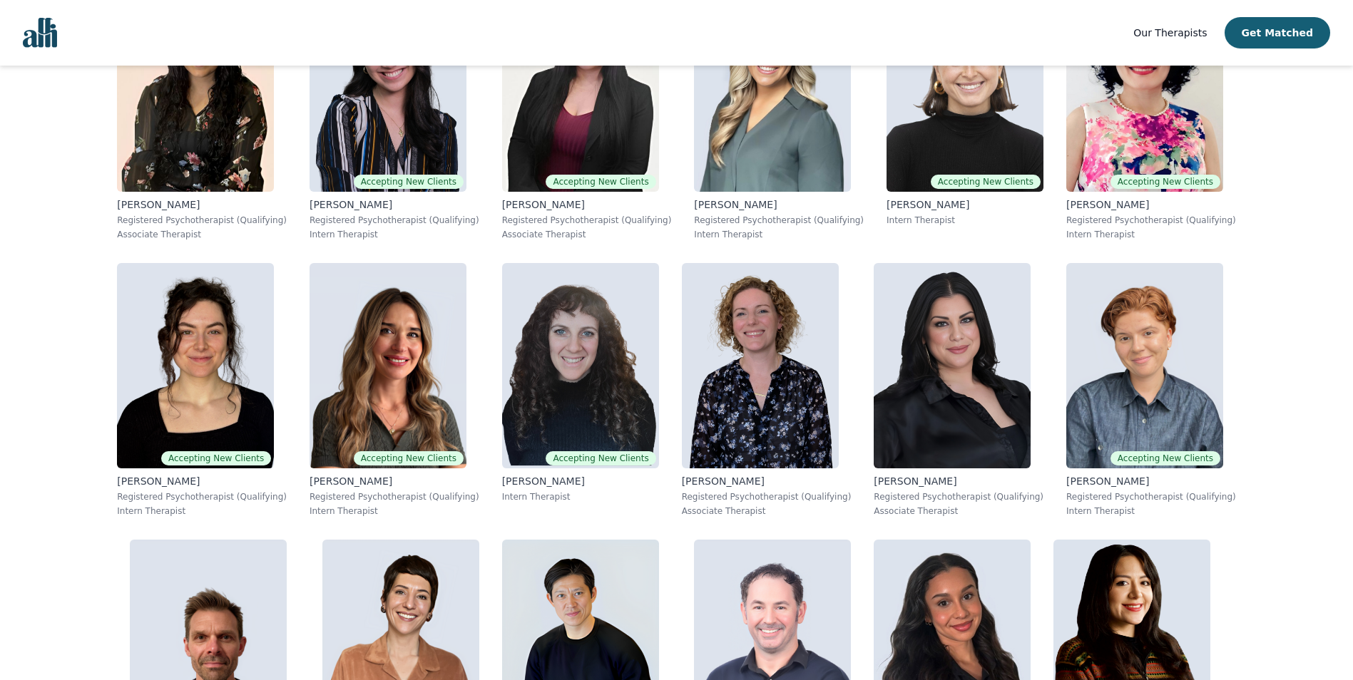
scroll to position [1783, 0]
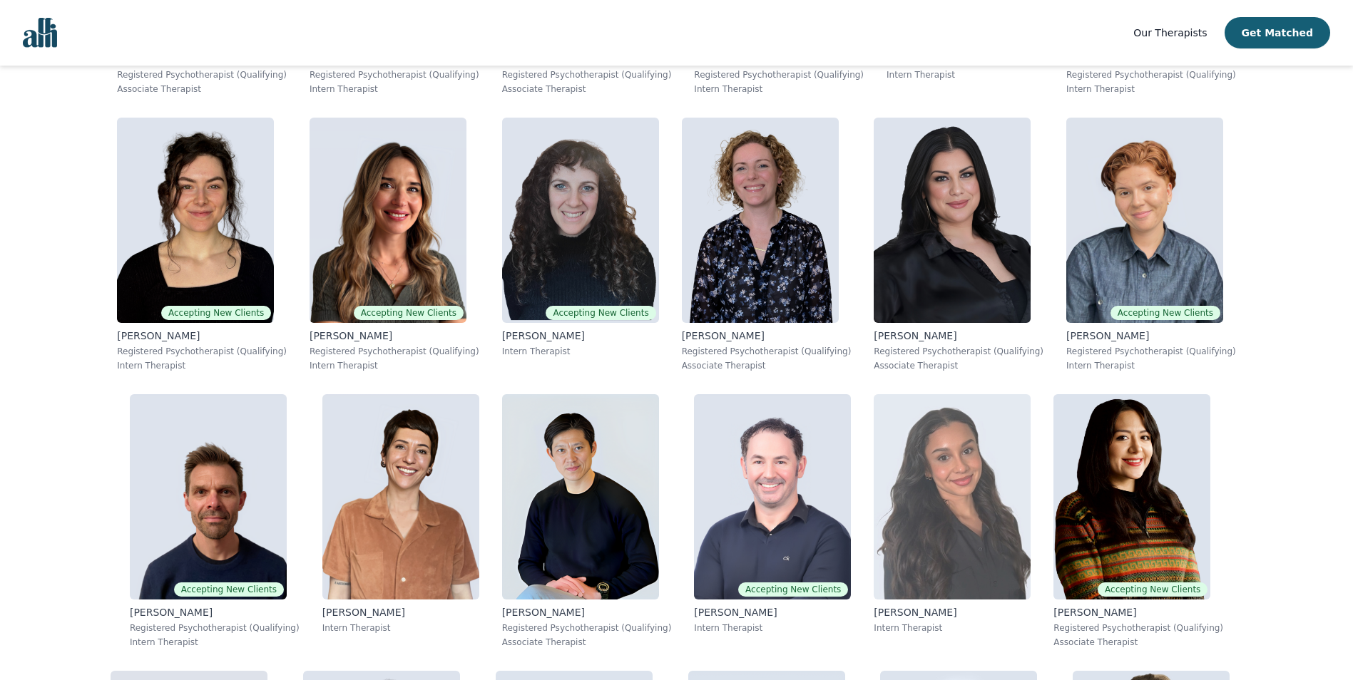
click at [874, 394] on img at bounding box center [952, 496] width 157 height 205
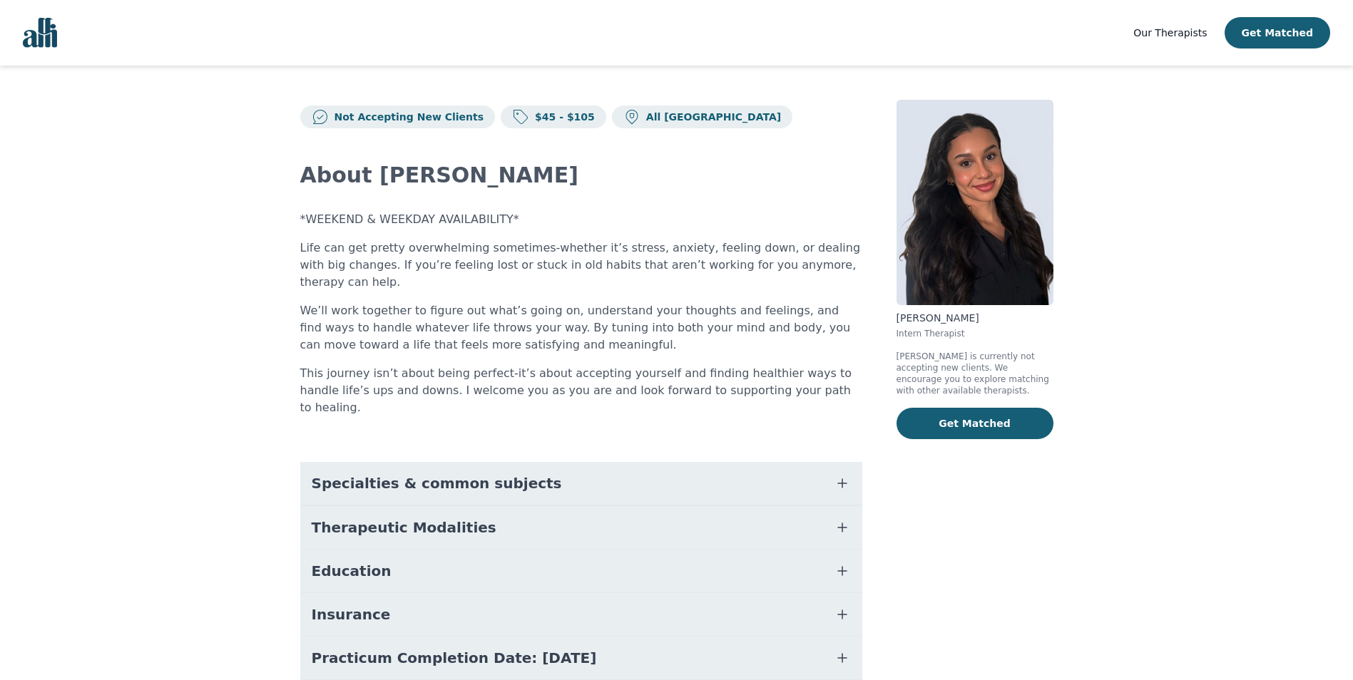
click at [805, 462] on button "Specialties & common subjects" at bounding box center [581, 483] width 562 height 43
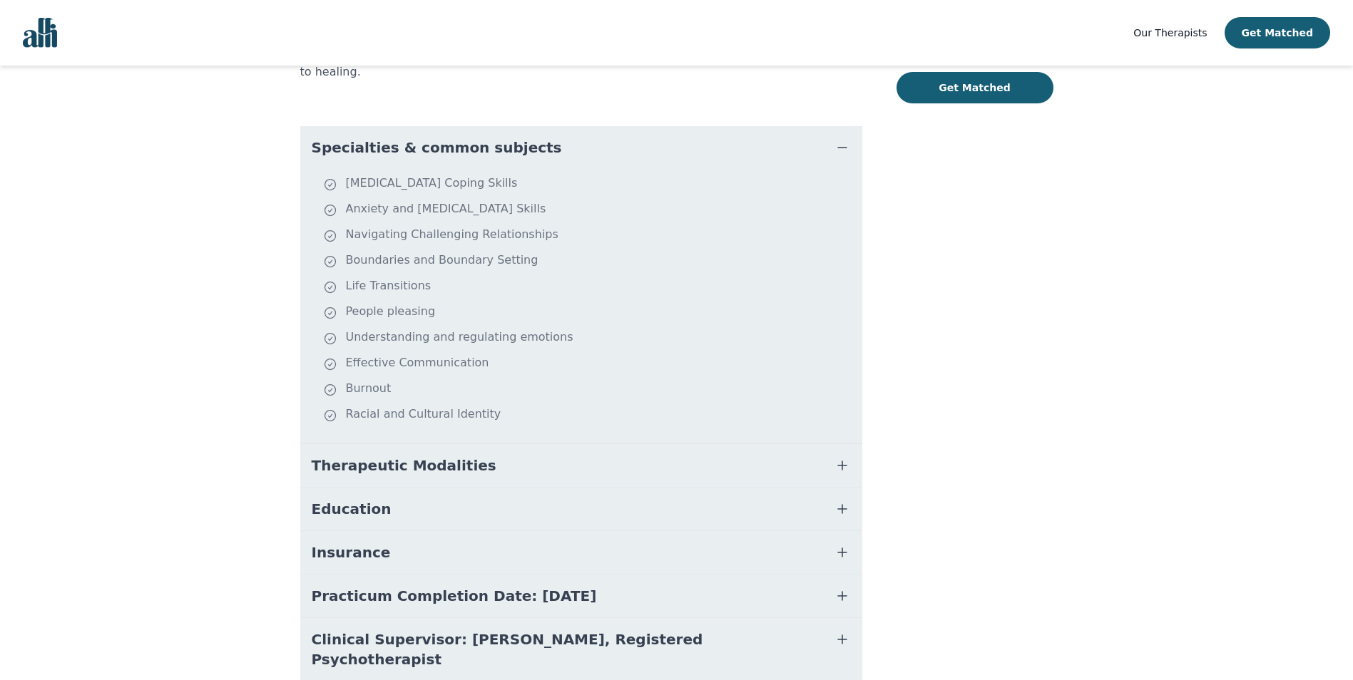
scroll to position [351, 0]
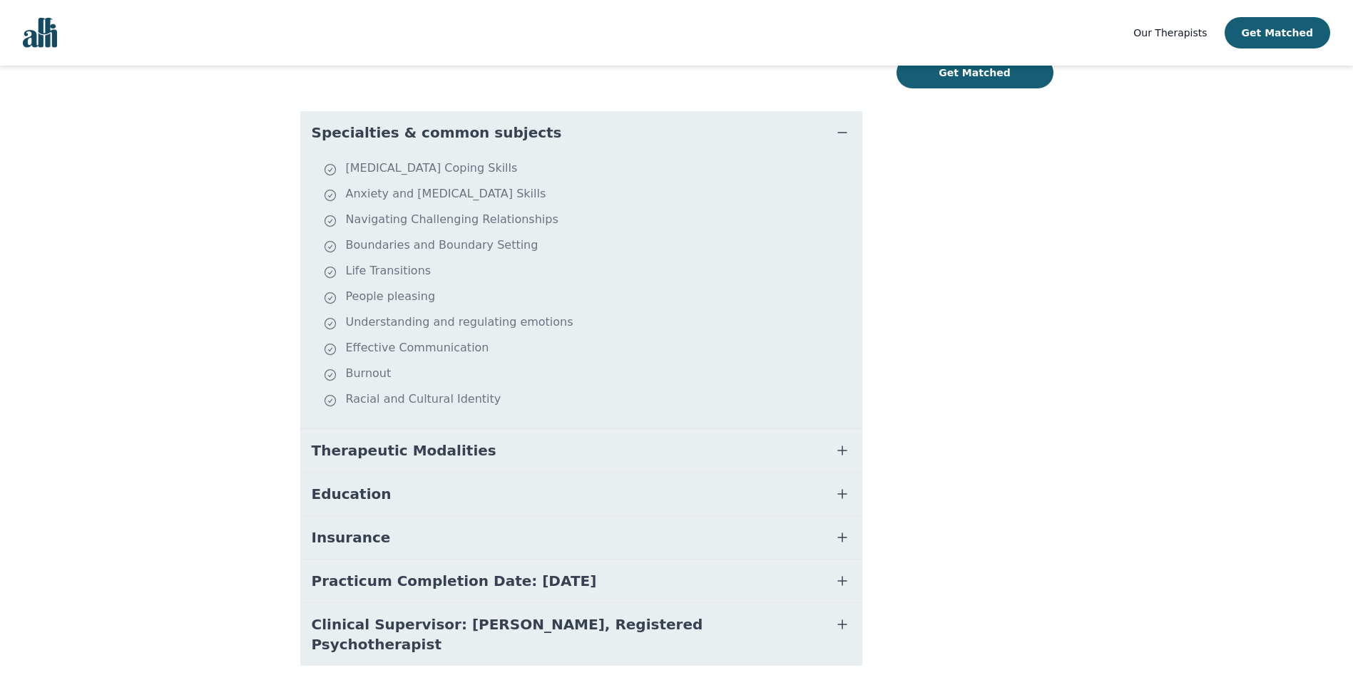
click at [827, 429] on button "Therapeutic Modalities" at bounding box center [581, 450] width 562 height 43
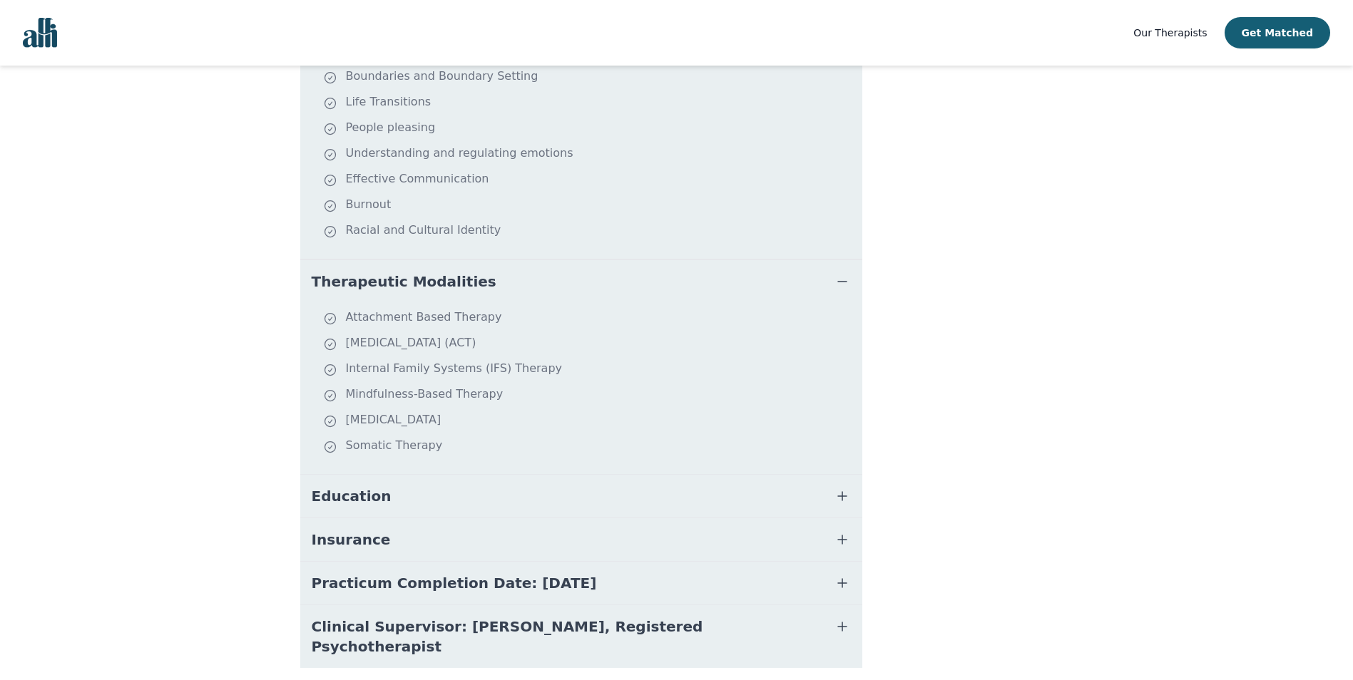
scroll to position [522, 0]
click at [843, 473] on button "Education" at bounding box center [581, 494] width 562 height 43
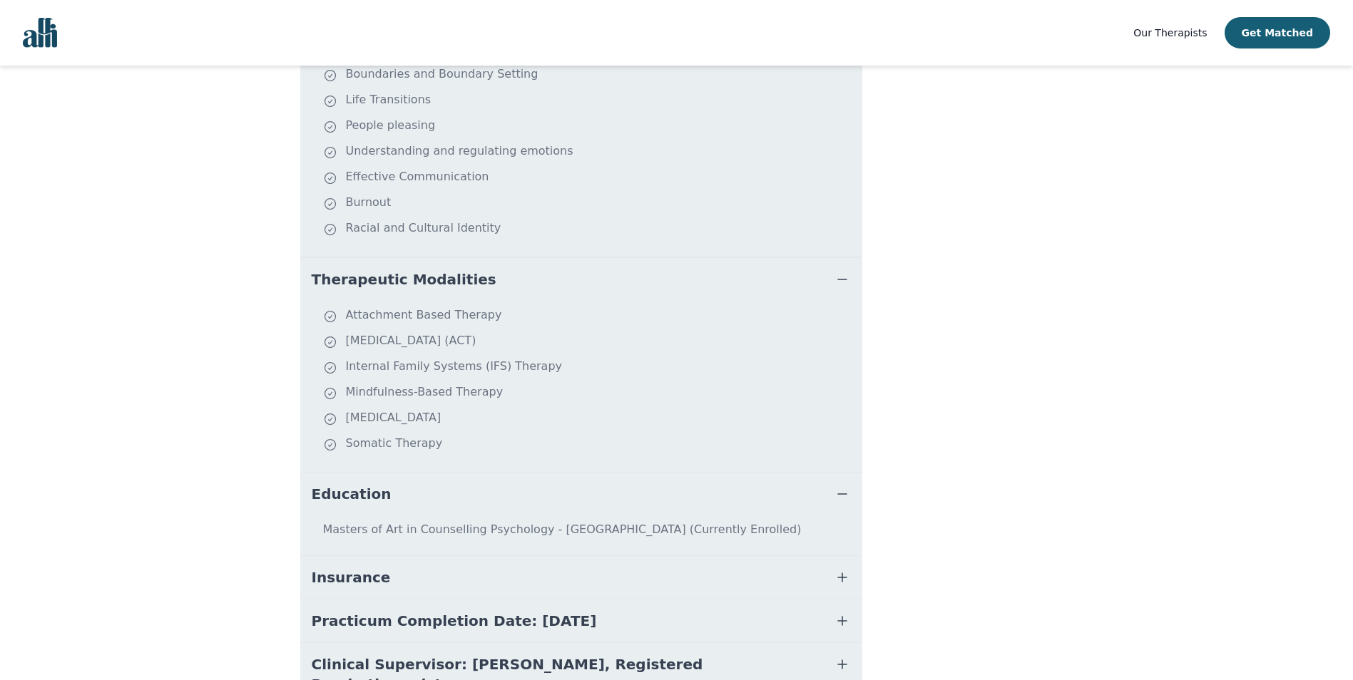
scroll to position [562, 0]
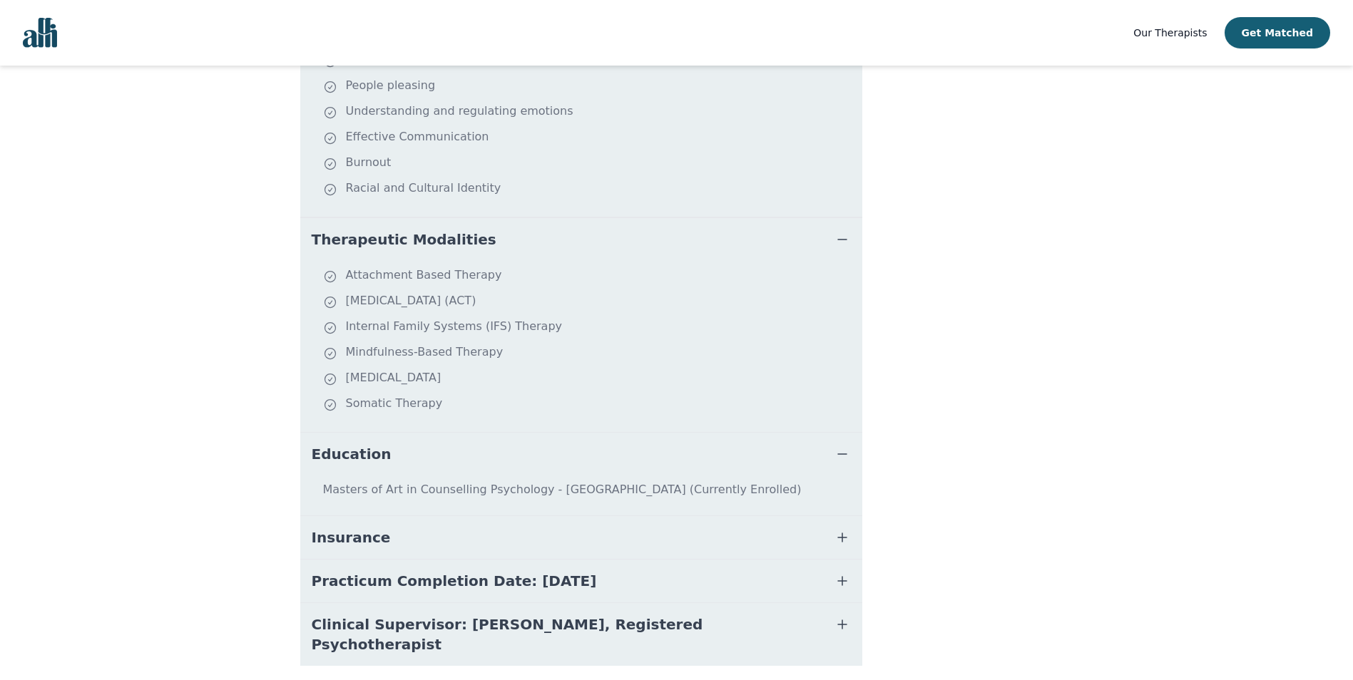
click at [840, 529] on icon "button" at bounding box center [842, 537] width 17 height 17
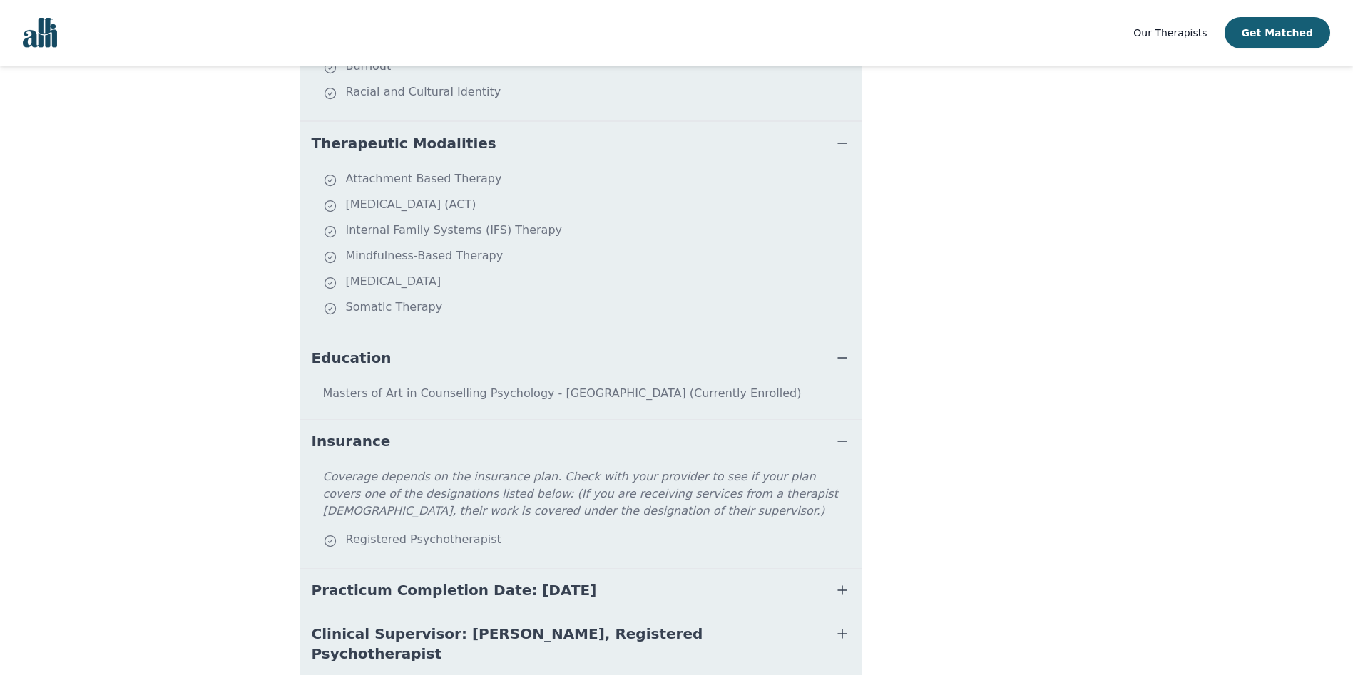
scroll to position [668, 0]
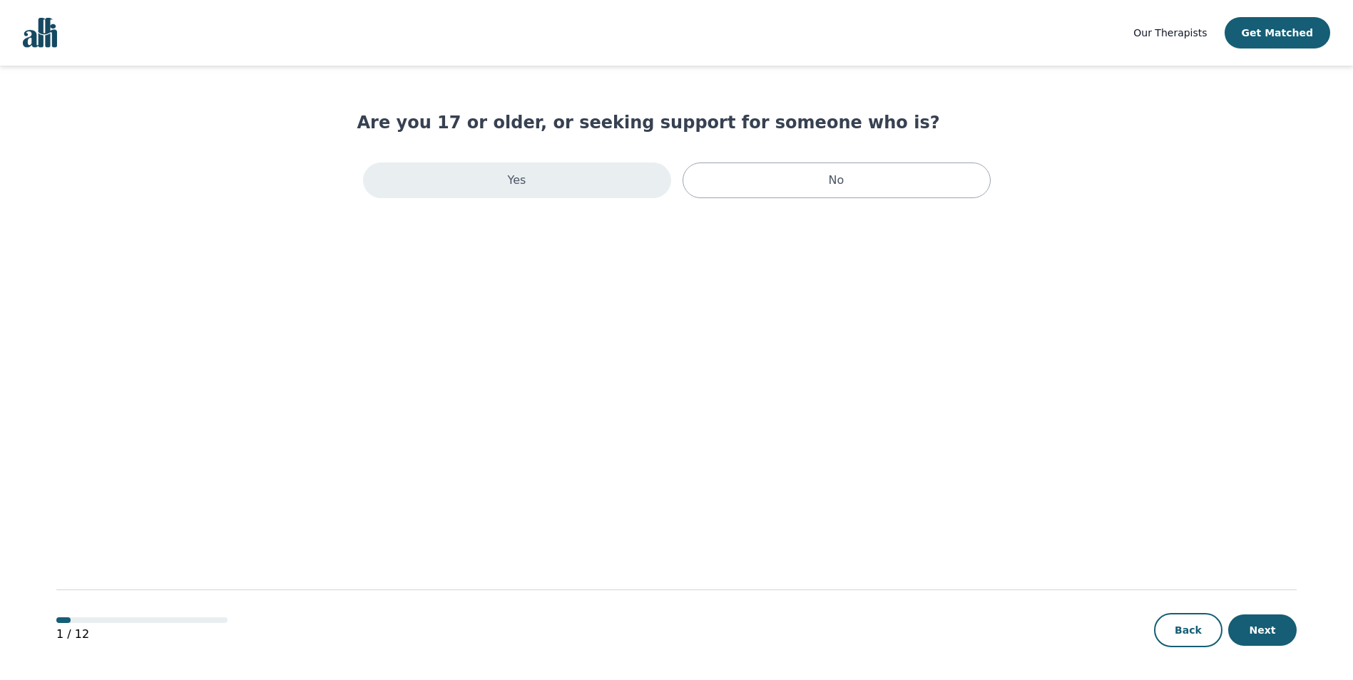
click at [505, 185] on div "Yes" at bounding box center [517, 181] width 308 height 36
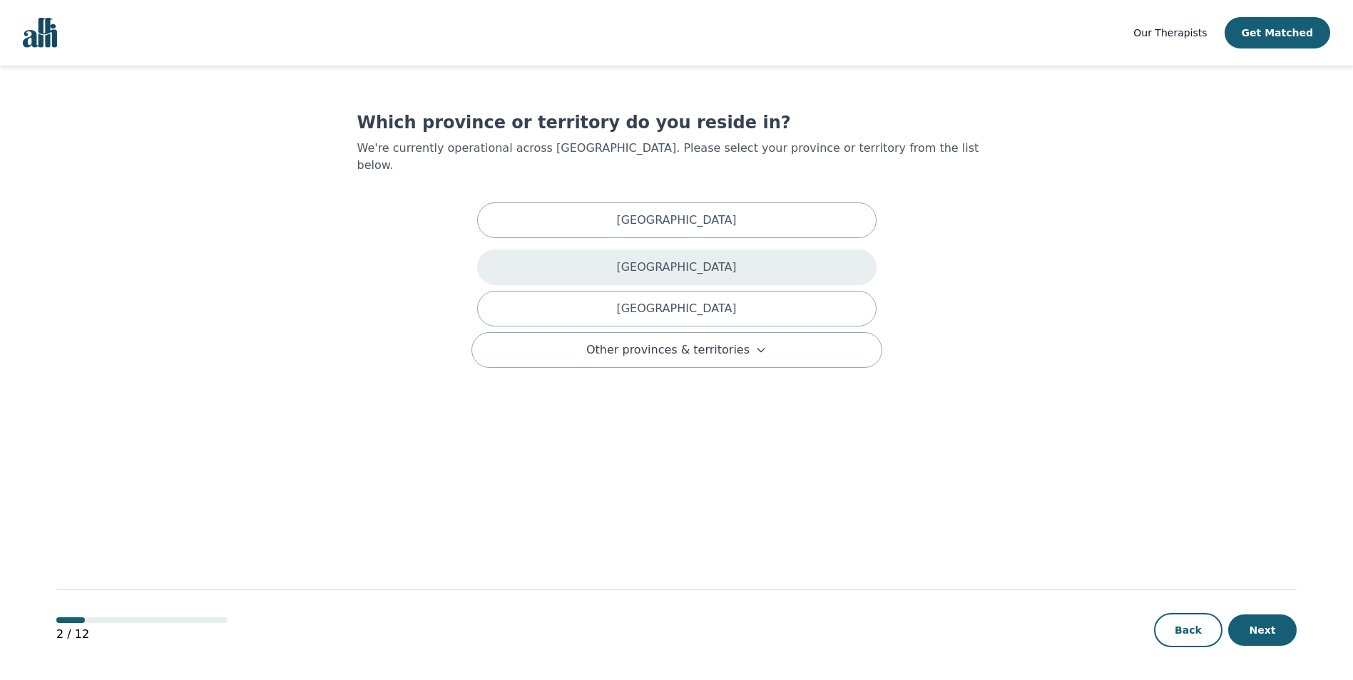
click at [696, 259] on p "British Columbia" at bounding box center [676, 267] width 120 height 17
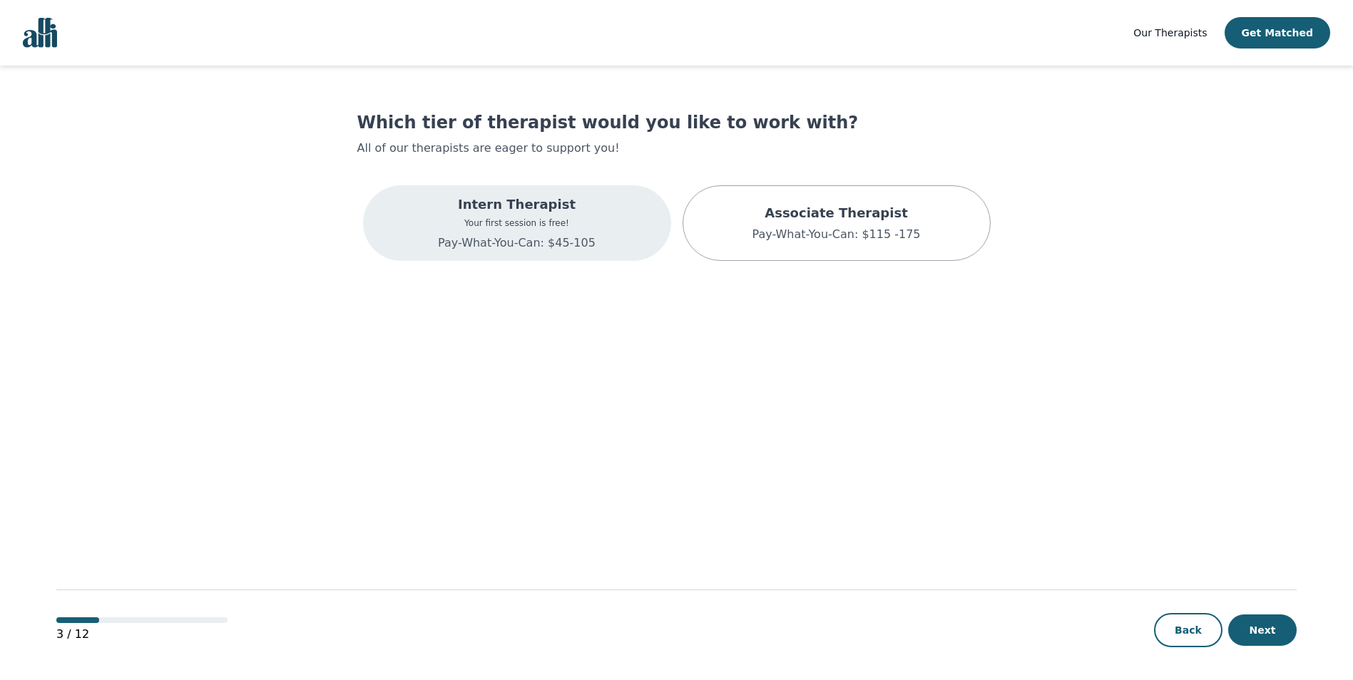
click at [586, 240] on div "Intern Therapist Your first session is free! Pay-What-You-Can: $45-105" at bounding box center [517, 223] width 308 height 76
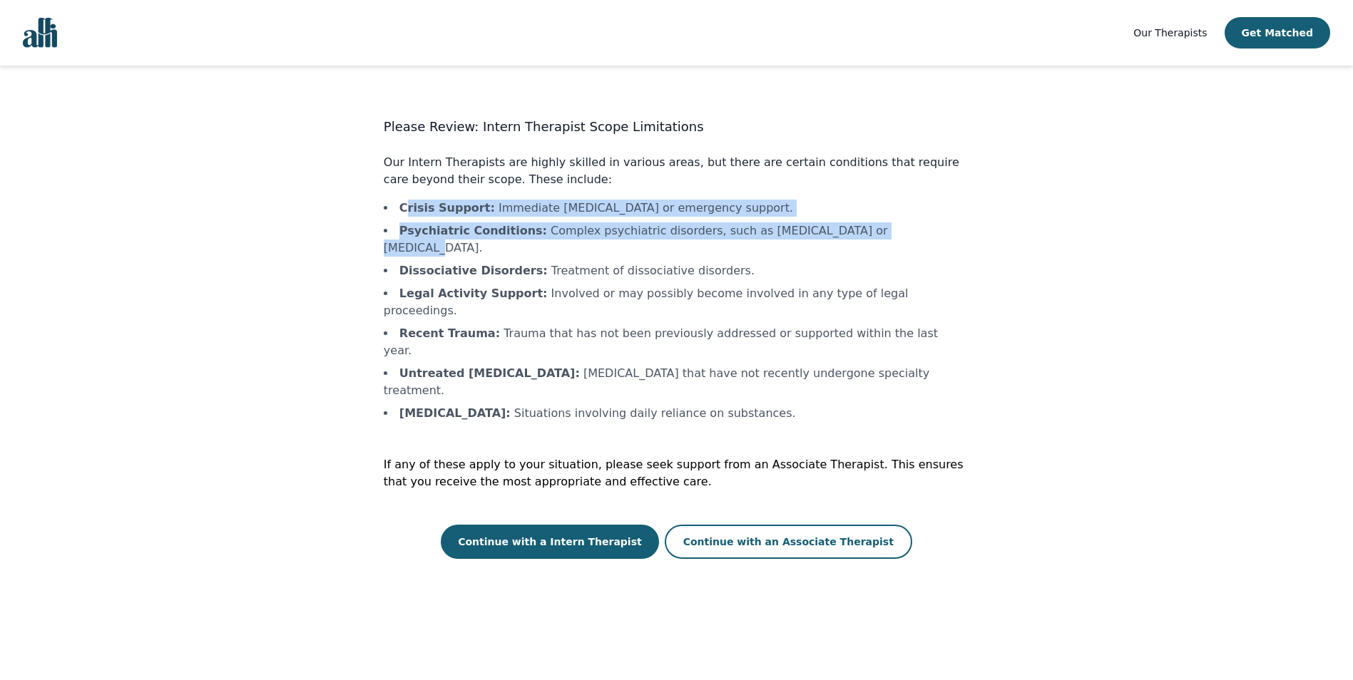
drag, startPoint x: 530, startPoint y: 208, endPoint x: 904, endPoint y: 236, distance: 374.9
click at [904, 236] on ul "Crisis Support : Immediate crisis intervention or emergency support. Psychiatri…" at bounding box center [677, 311] width 586 height 223
drag, startPoint x: 904, startPoint y: 236, endPoint x: 391, endPoint y: 208, distance: 513.6
click at [391, 208] on ul "Crisis Support : Immediate crisis intervention or emergency support. Psychiatri…" at bounding box center [677, 311] width 586 height 223
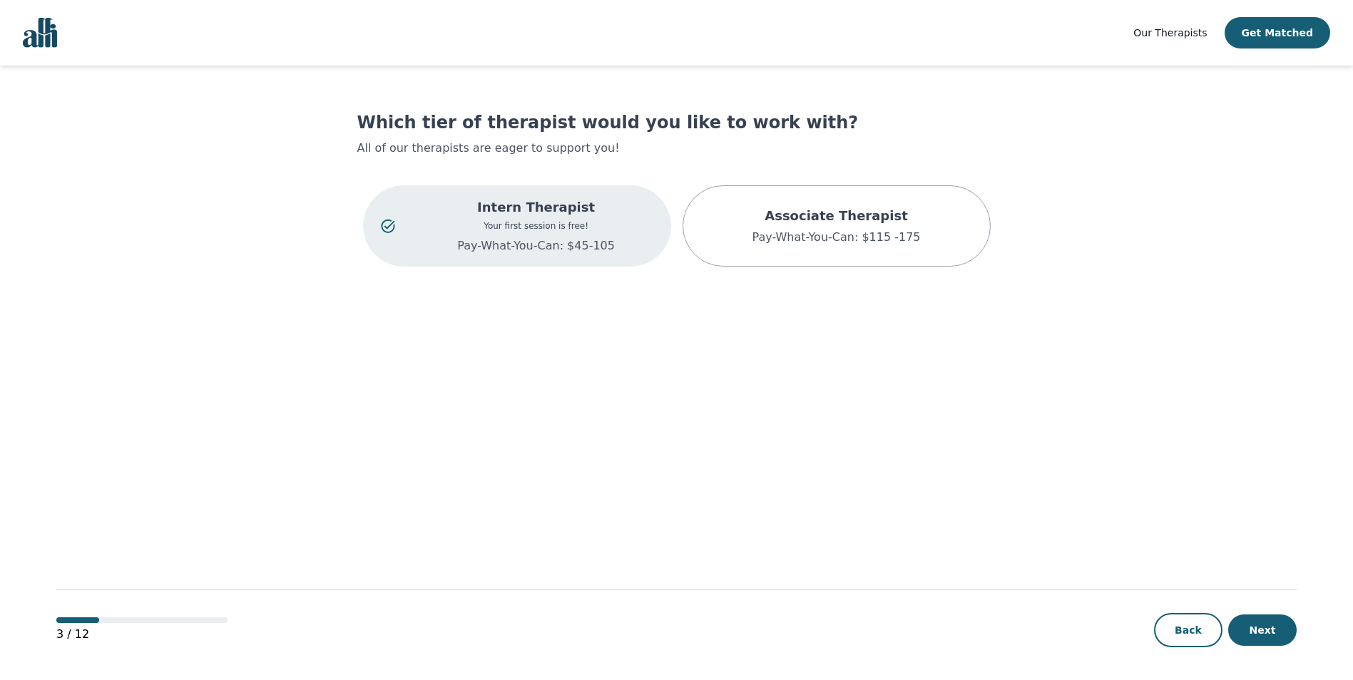
click at [561, 253] on p "Pay-What-You-Can: $45-105" at bounding box center [536, 246] width 234 height 17
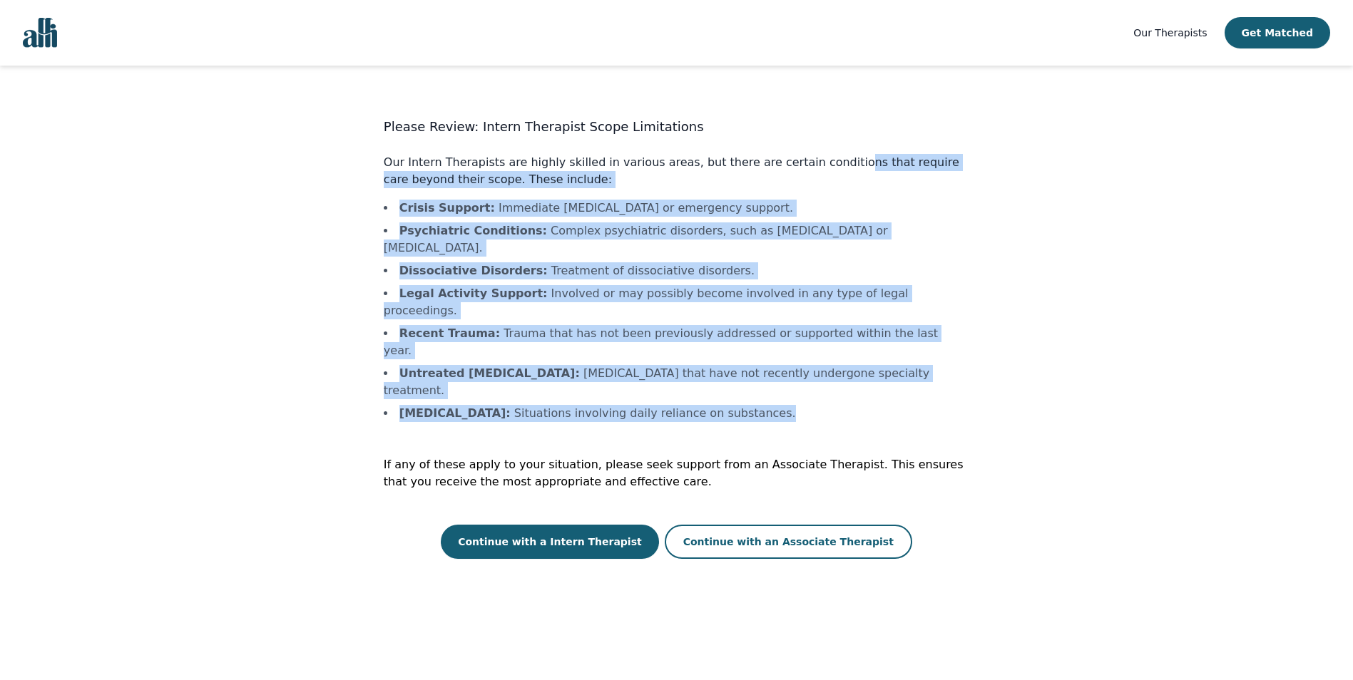
drag, startPoint x: 811, startPoint y: 146, endPoint x: 1056, endPoint y: 345, distance: 315.9
click at [1056, 345] on main "Please Review: Intern Therapist Scope Limitations Our Intern Therapists are hig…" at bounding box center [676, 374] width 1240 height 616
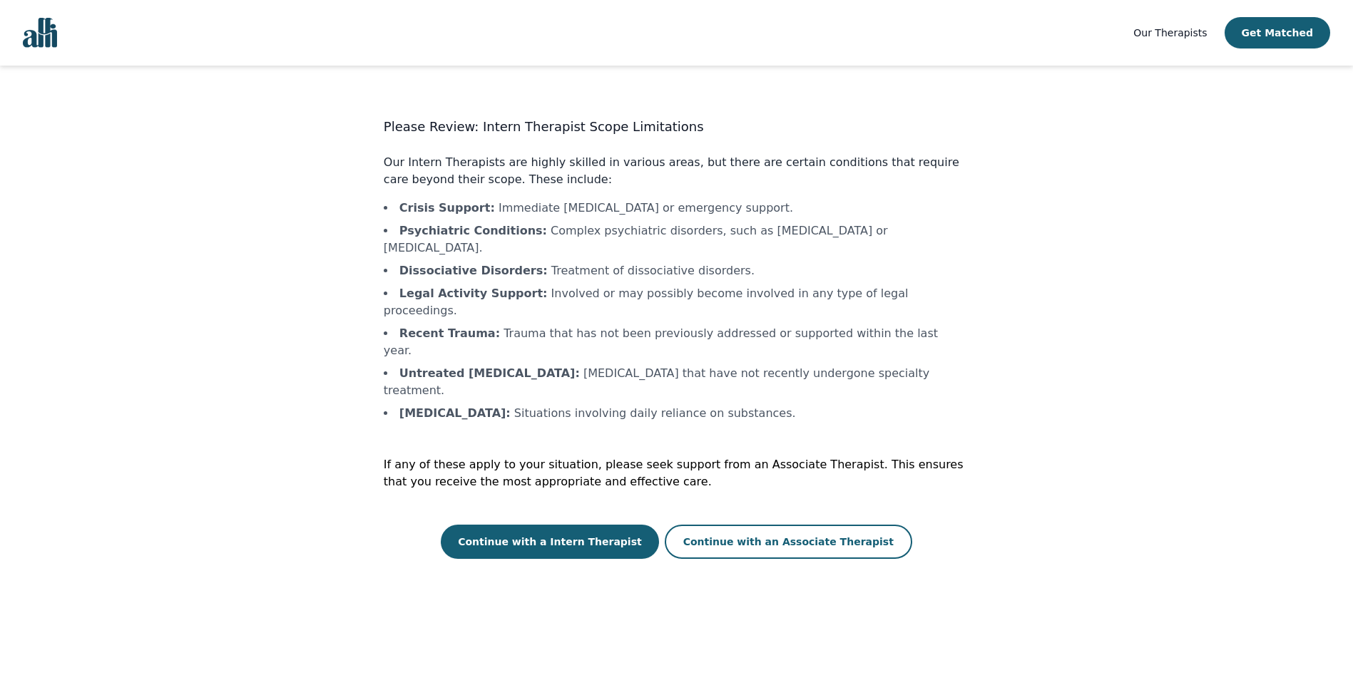
drag, startPoint x: 1056, startPoint y: 345, endPoint x: 967, endPoint y: 363, distance: 91.8
click at [967, 363] on div "Please Review: Intern Therapist Scope Limitations Our Intern Therapists are hig…" at bounding box center [677, 338] width 586 height 442
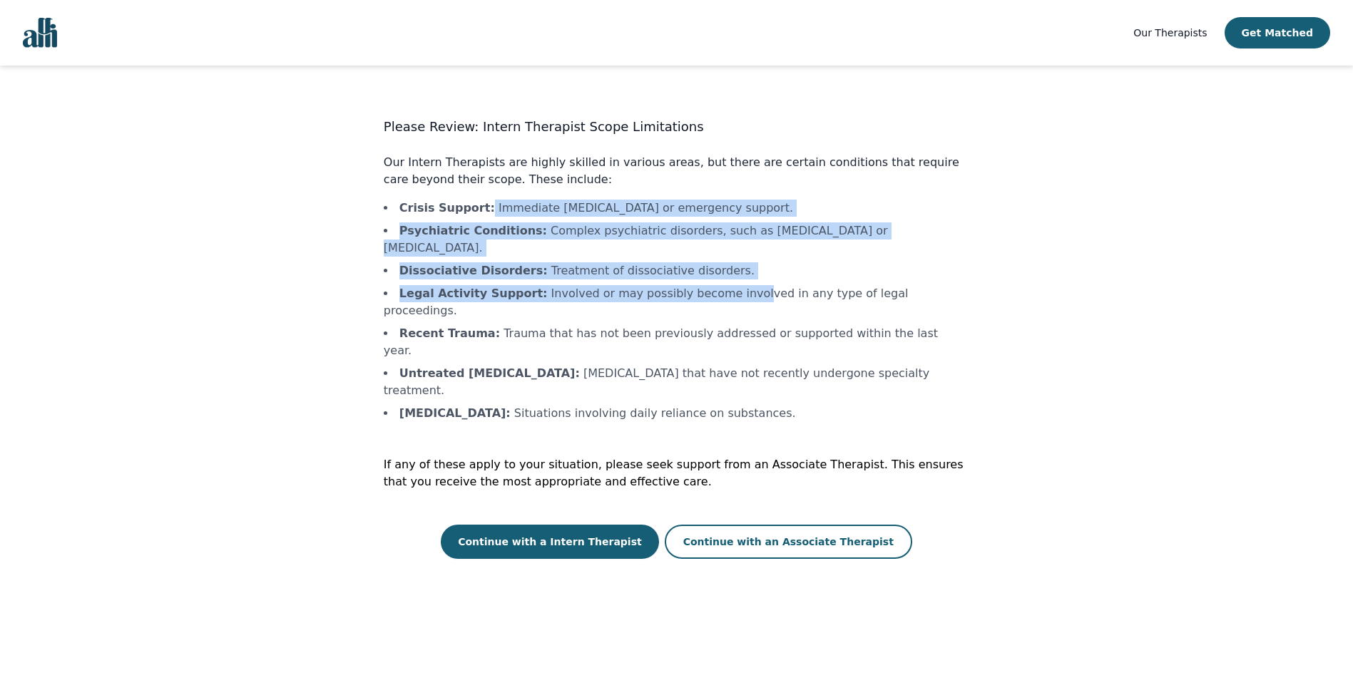
drag, startPoint x: 478, startPoint y: 201, endPoint x: 726, endPoint y: 285, distance: 261.9
click at [726, 285] on ul "Crisis Support : Immediate crisis intervention or emergency support. Psychiatri…" at bounding box center [677, 311] width 586 height 223
click at [583, 525] on button "Continue with a Intern Therapist" at bounding box center [550, 542] width 218 height 34
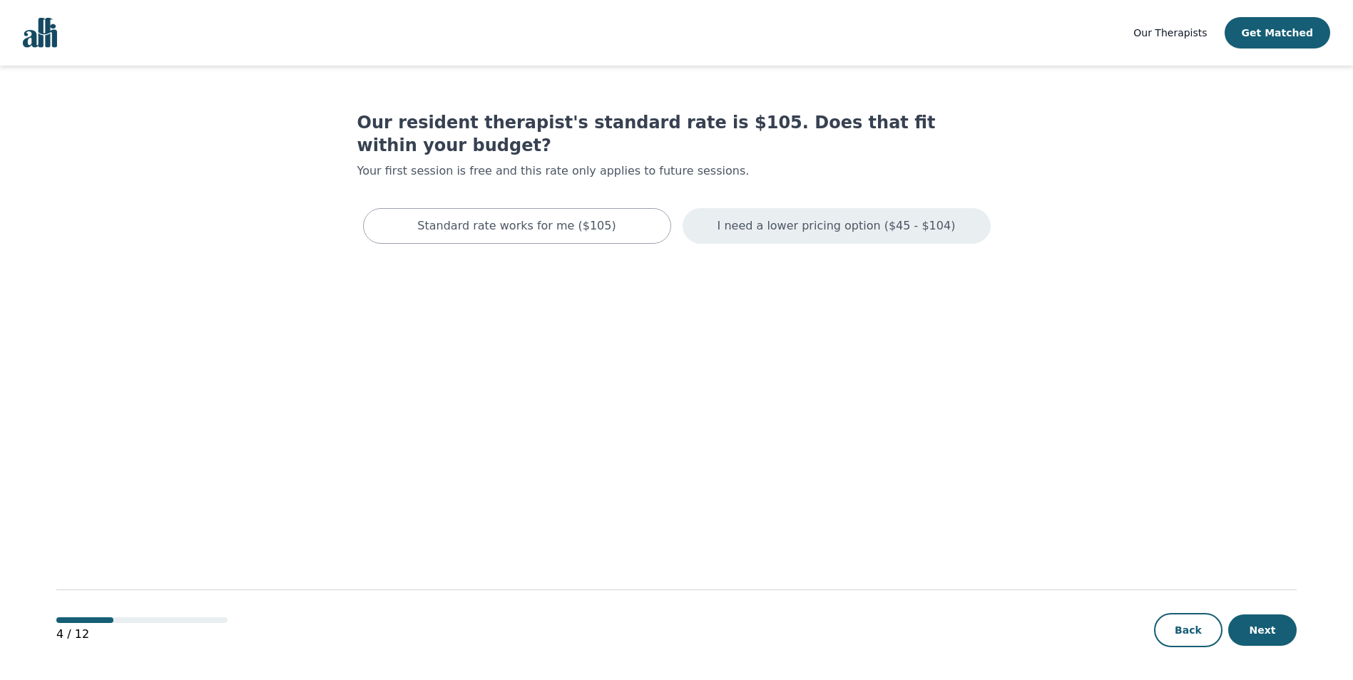
click at [846, 218] on p "I need a lower pricing option ($45 - $104)" at bounding box center [837, 226] width 238 height 17
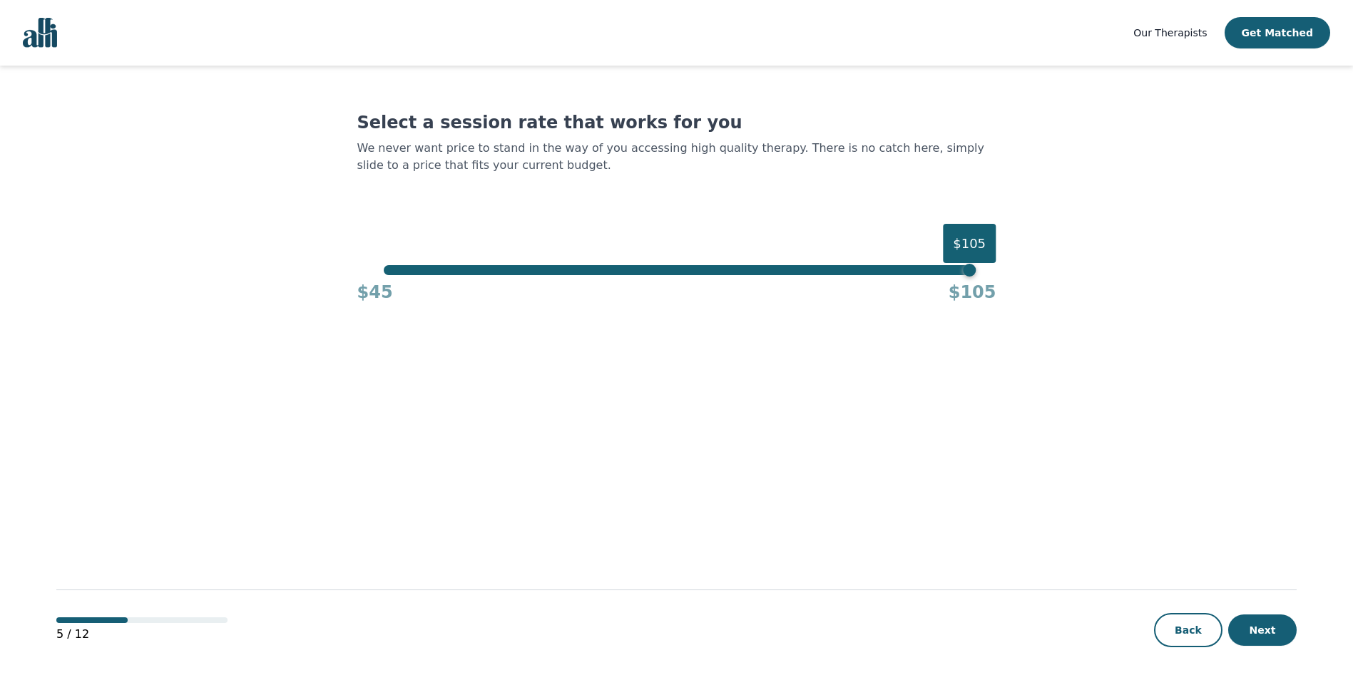
click at [969, 277] on div "$45 $105" at bounding box center [676, 289] width 639 height 29
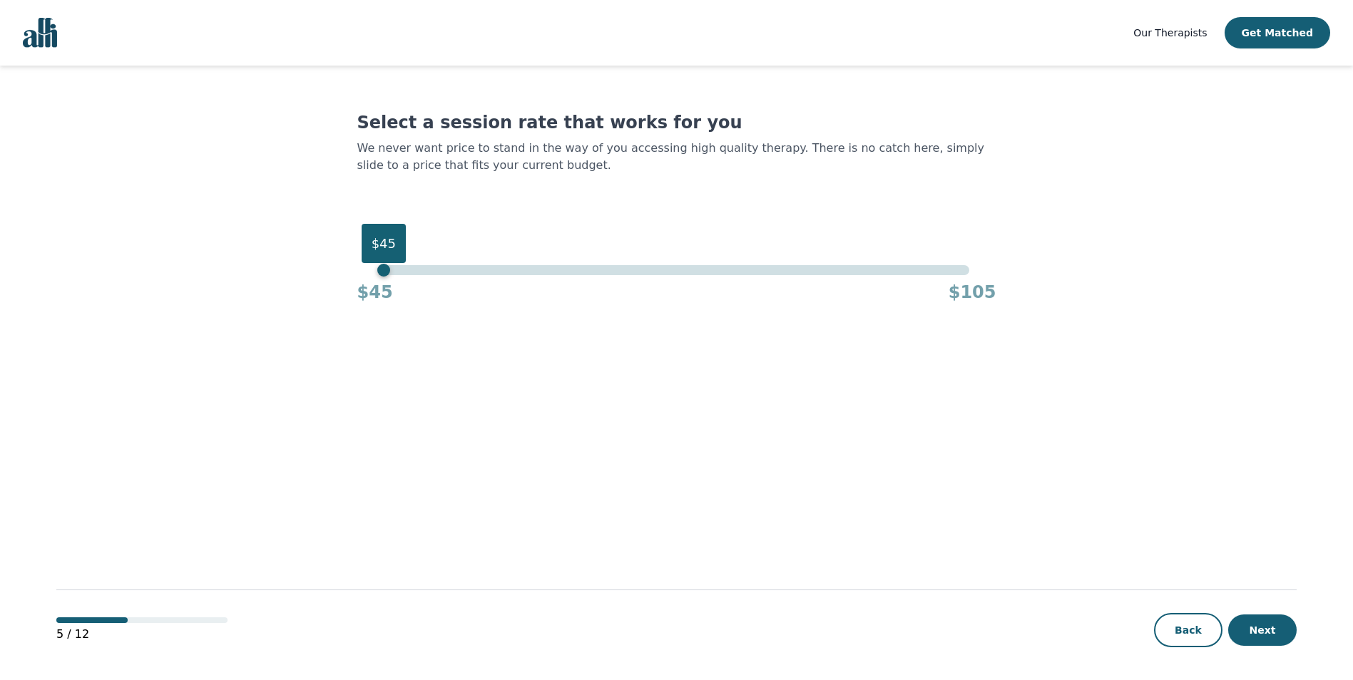
drag, startPoint x: 969, startPoint y: 275, endPoint x: 200, endPoint y: 307, distance: 770.3
click at [200, 307] on main "Select a session rate that works for you We never want price to stand in the wa…" at bounding box center [676, 374] width 1240 height 616
click at [1283, 629] on button "Next" at bounding box center [1262, 630] width 68 height 31
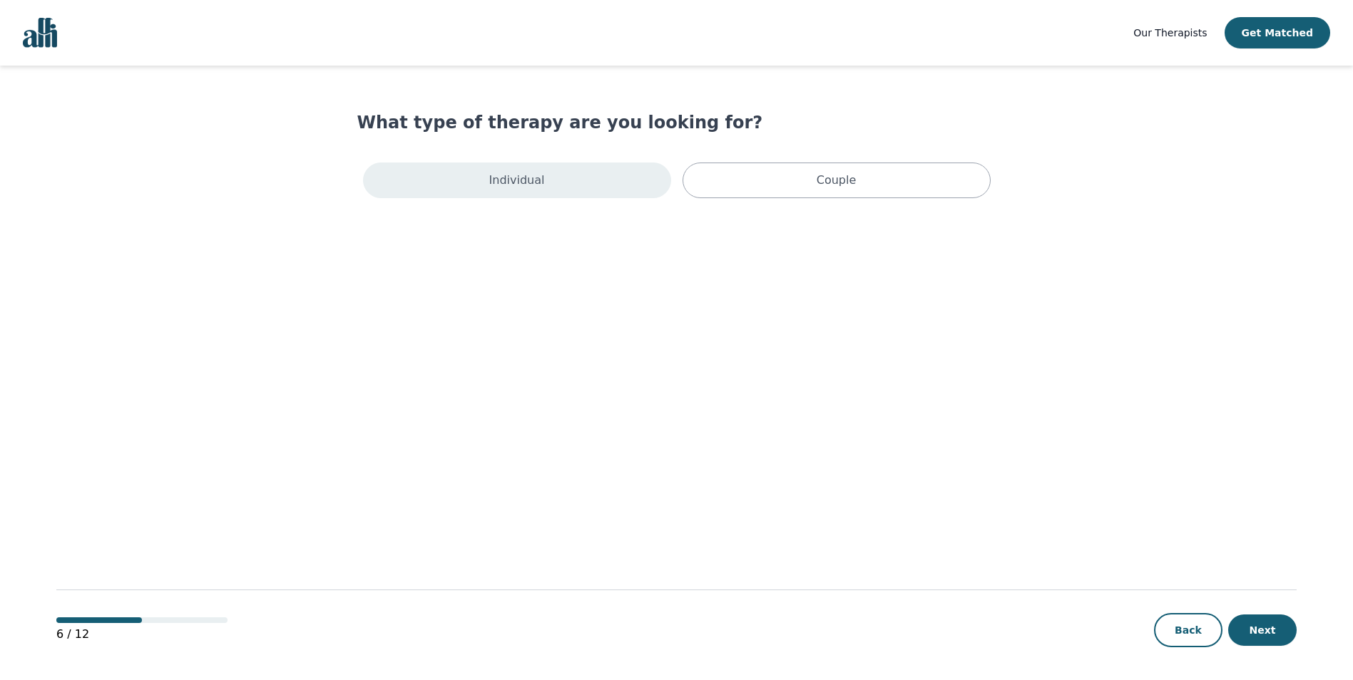
click at [482, 181] on div "Individual" at bounding box center [517, 181] width 308 height 36
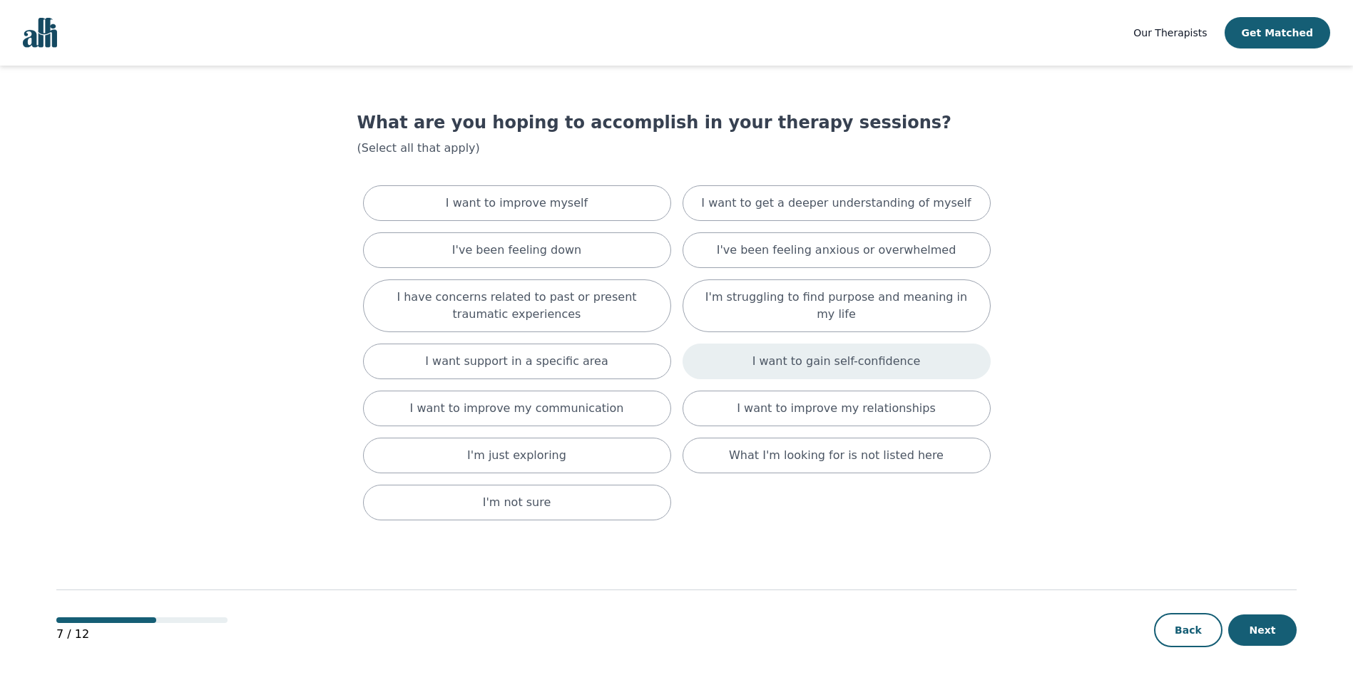
click at [798, 362] on p "I want to gain self-confidence" at bounding box center [837, 361] width 168 height 17
click at [1245, 636] on button "Next" at bounding box center [1262, 630] width 68 height 31
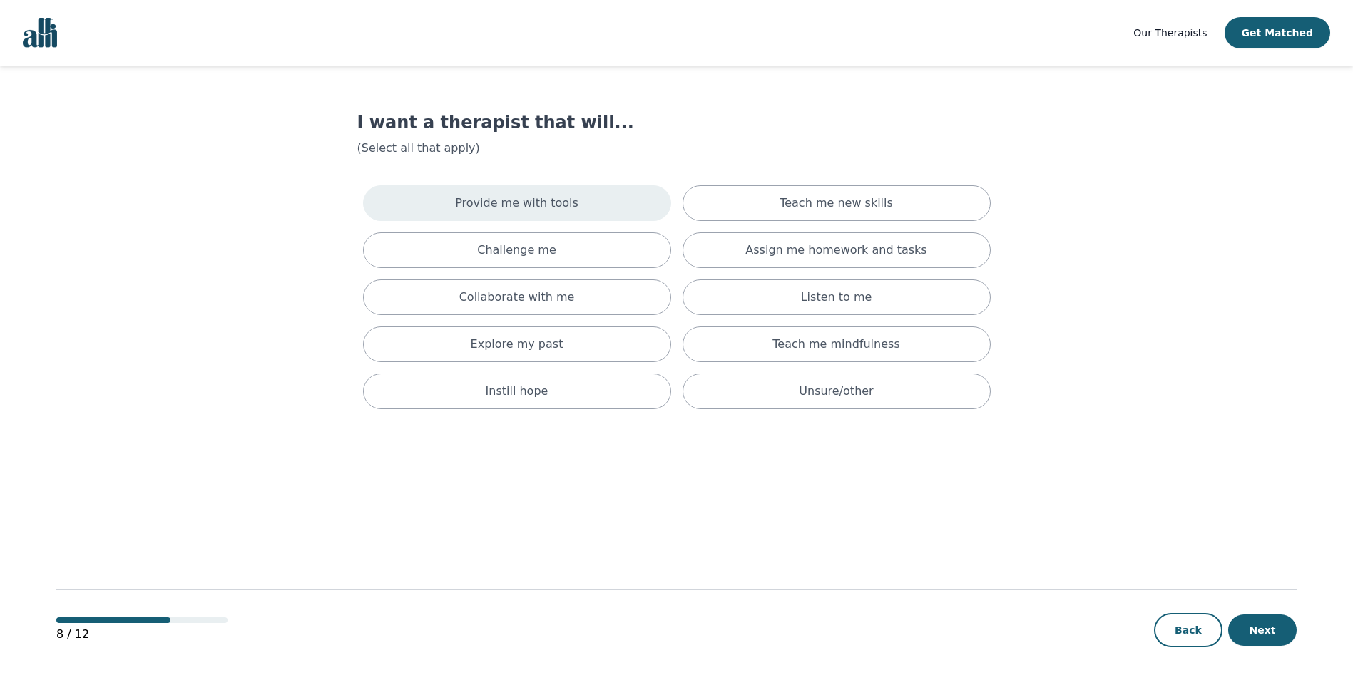
click at [531, 211] on div "Provide me with tools" at bounding box center [517, 203] width 308 height 36
click at [1259, 628] on button "Next" at bounding box center [1262, 630] width 68 height 31
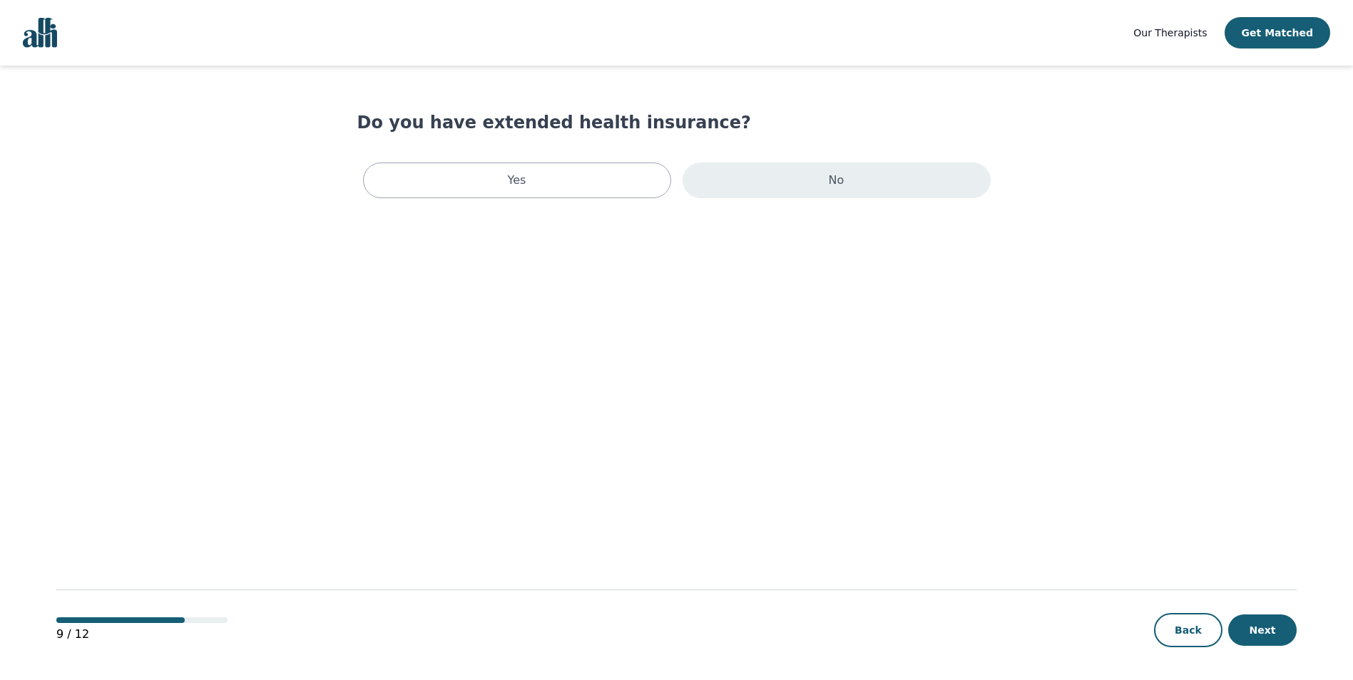
click at [800, 193] on div "No" at bounding box center [837, 181] width 308 height 36
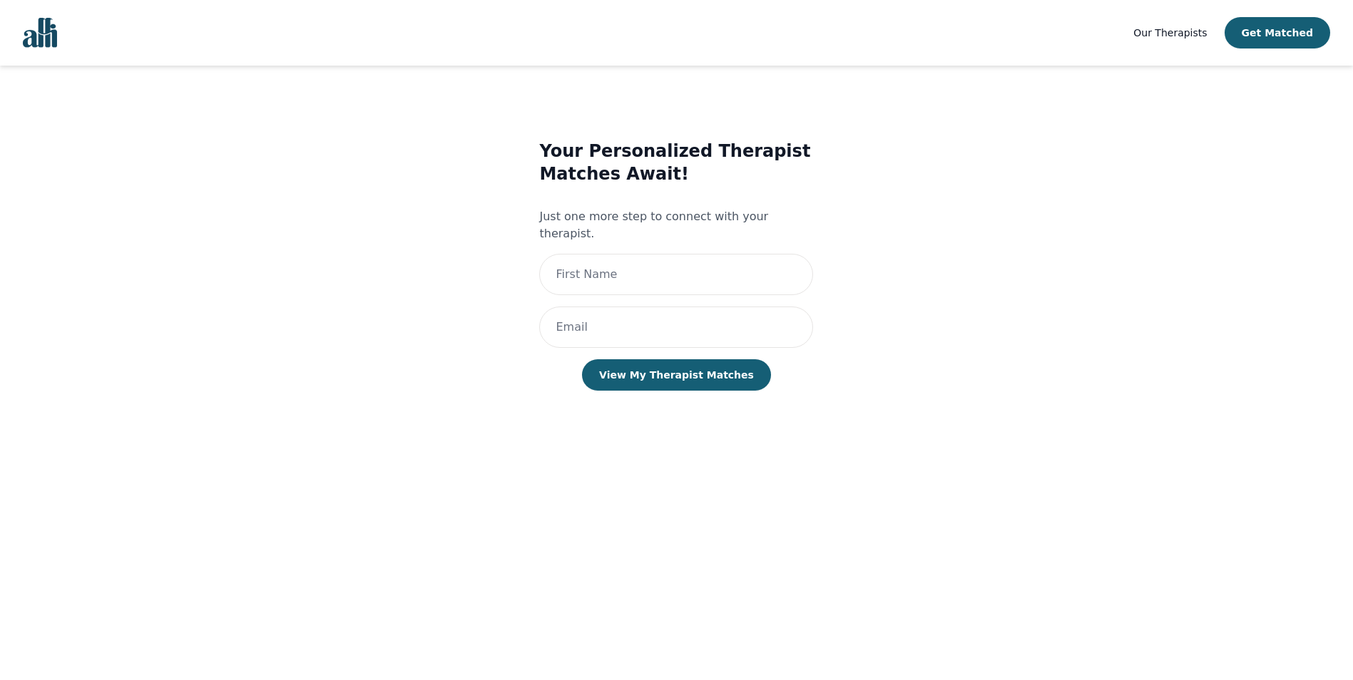
click at [41, 40] on img "Global" at bounding box center [40, 33] width 34 height 30
click at [53, 34] on img "Global" at bounding box center [40, 33] width 34 height 30
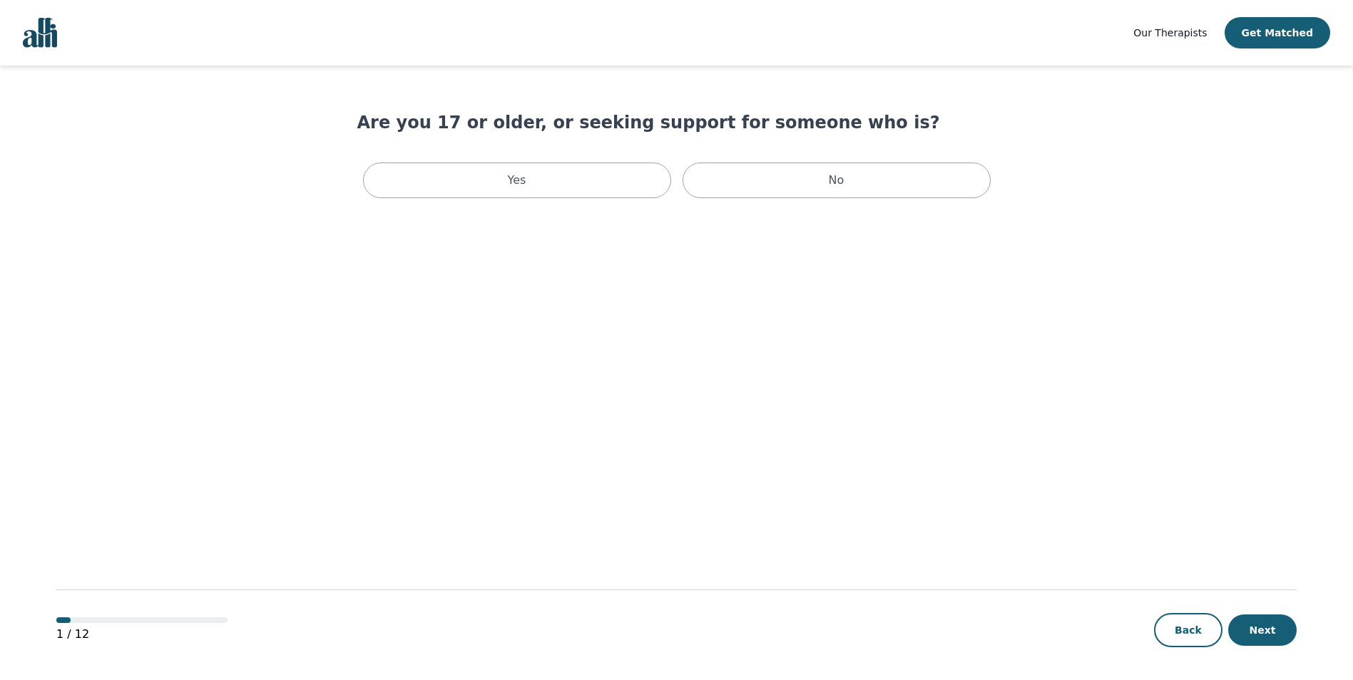
click at [1198, 31] on span "Our Therapists" at bounding box center [1169, 32] width 73 height 11
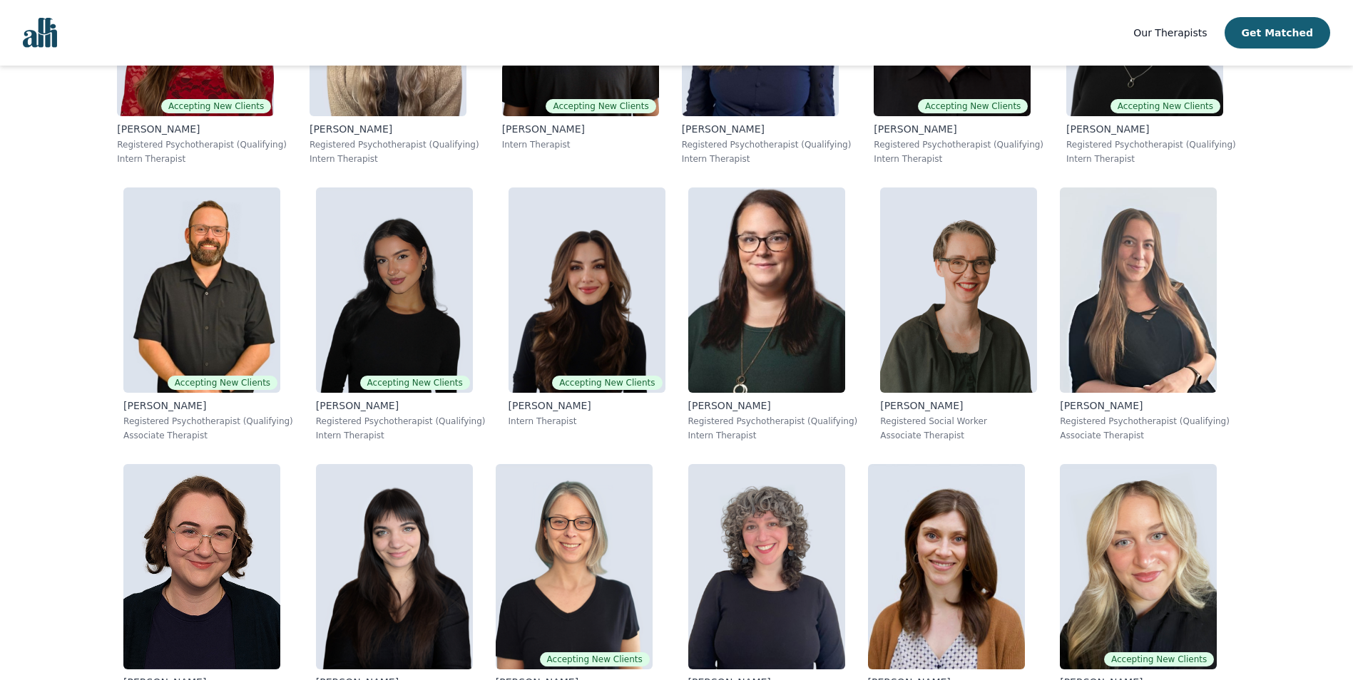
scroll to position [105, 0]
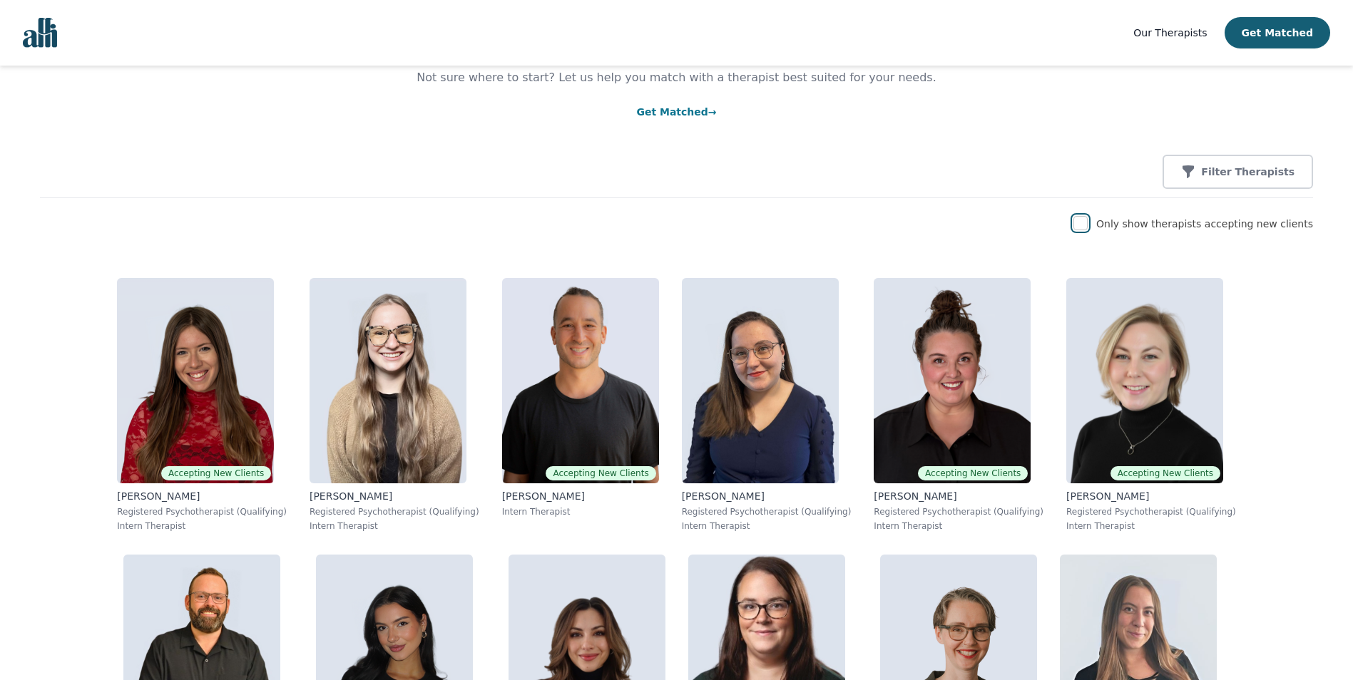
click at [1088, 225] on input "checkbox" at bounding box center [1080, 223] width 14 height 14
checkbox input "true"
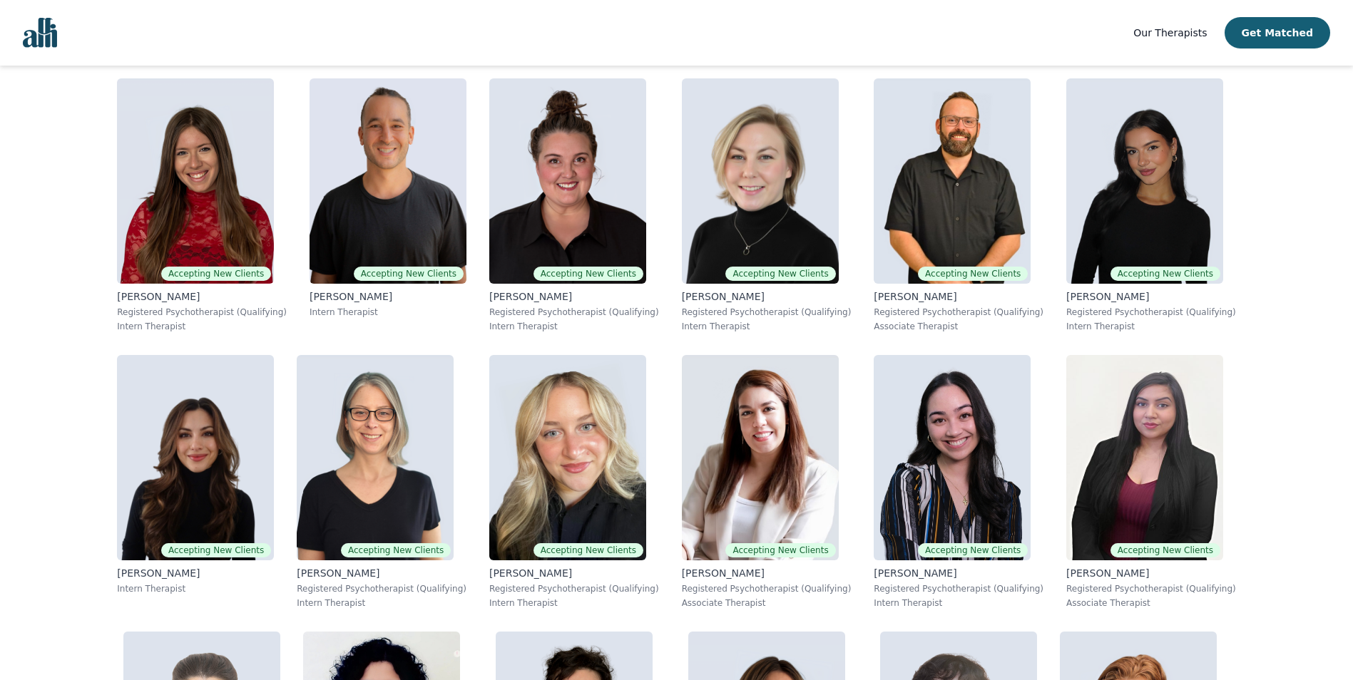
scroll to position [326, 0]
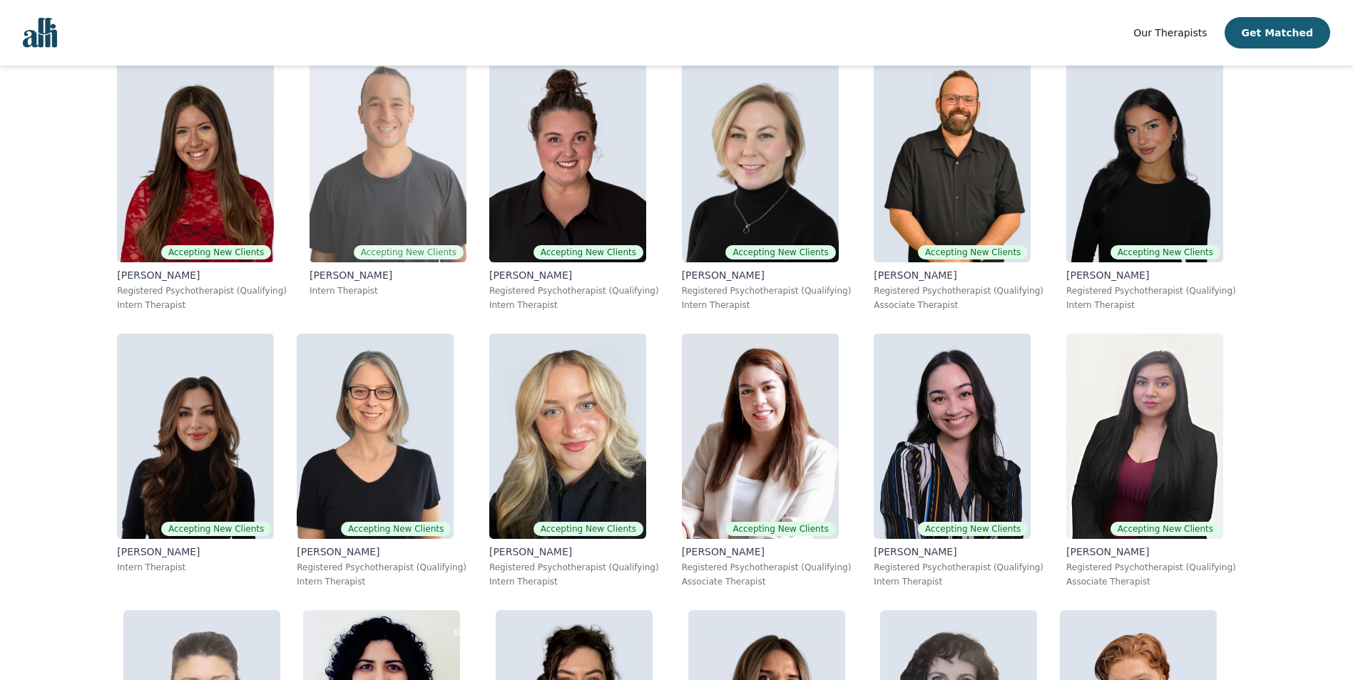
click at [310, 211] on img at bounding box center [388, 159] width 157 height 205
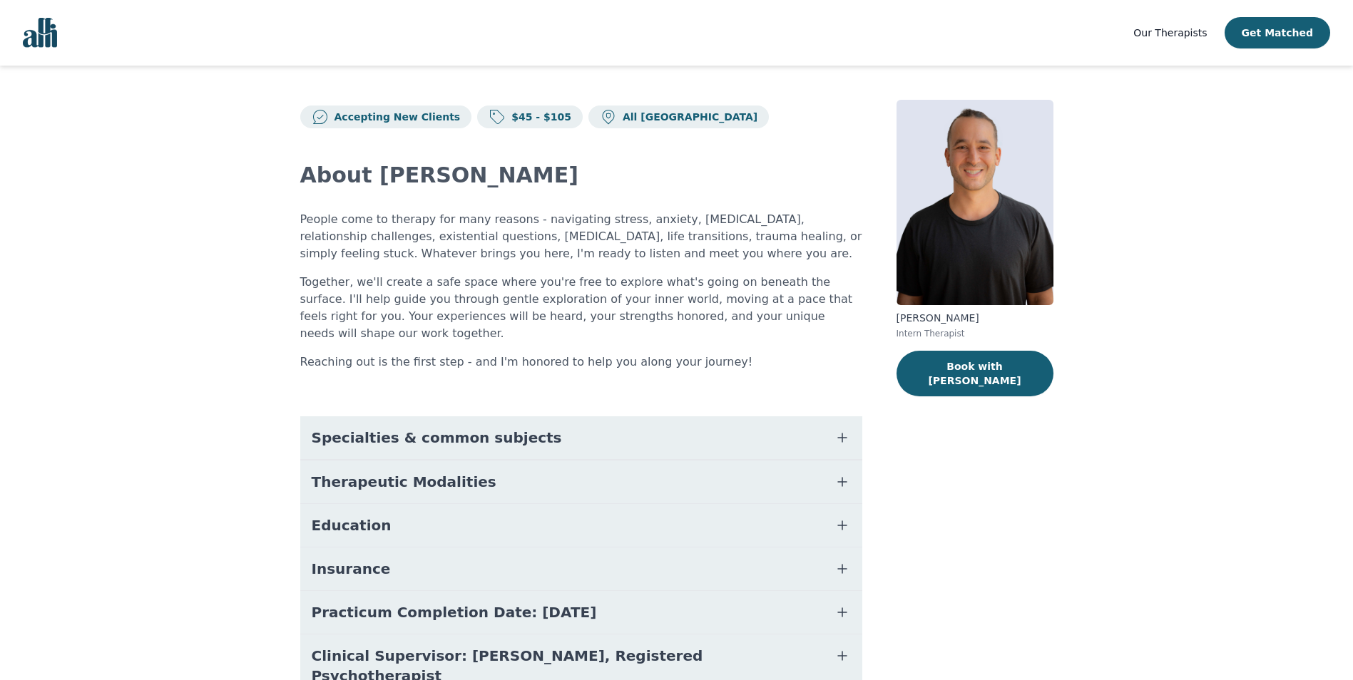
drag, startPoint x: 511, startPoint y: 429, endPoint x: 596, endPoint y: 438, distance: 85.3
click at [515, 429] on button "Specialties & common subjects" at bounding box center [581, 438] width 562 height 43
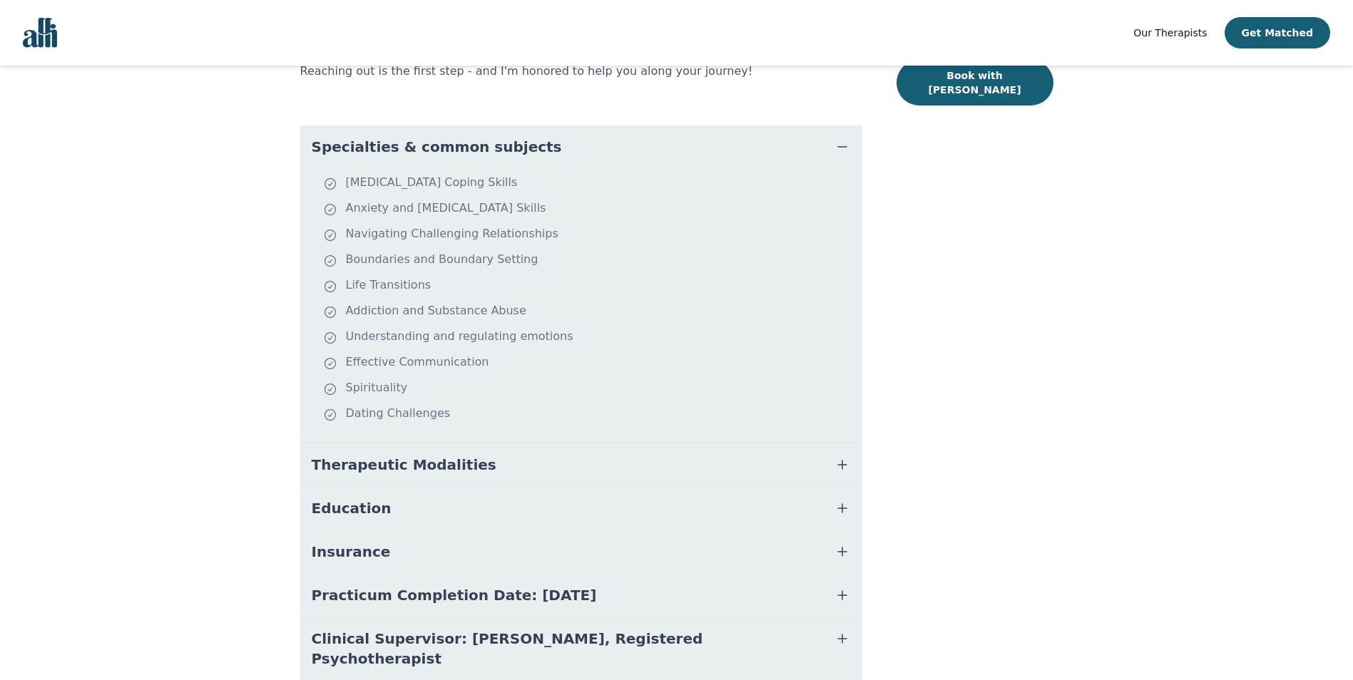
scroll to position [322, 0]
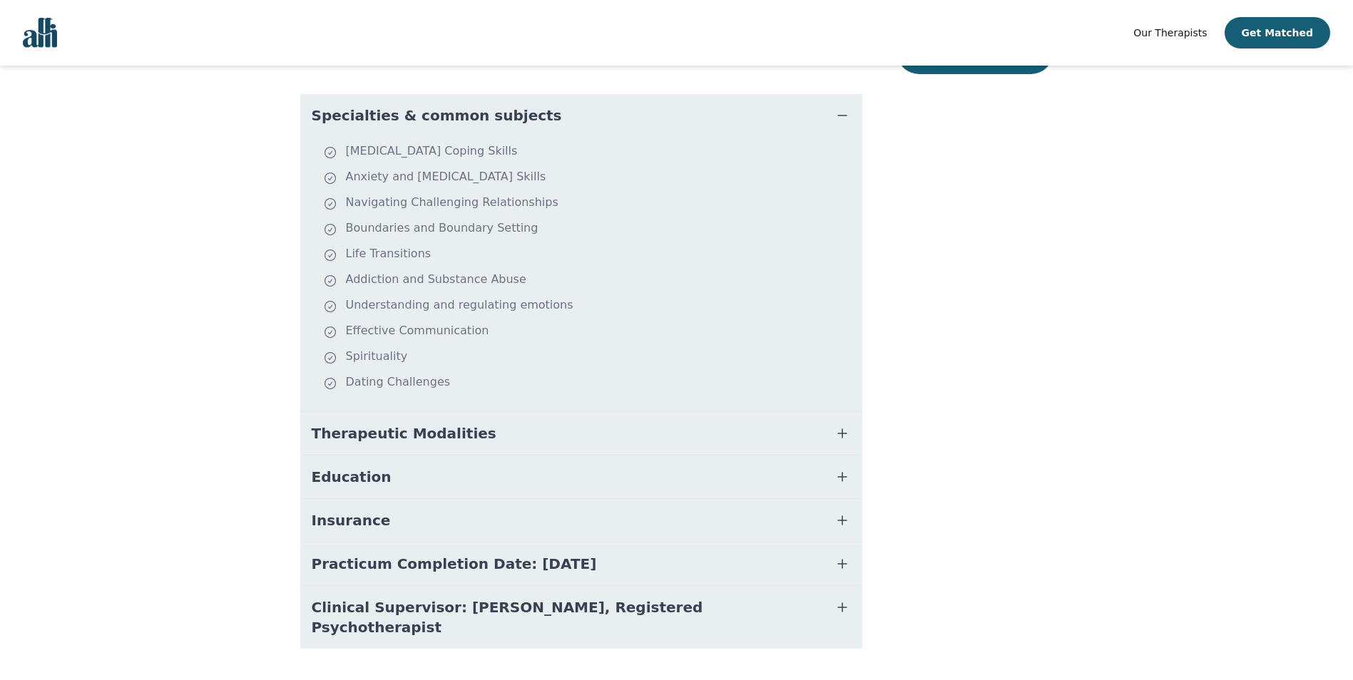
click at [433, 434] on button "Therapeutic Modalities" at bounding box center [581, 433] width 562 height 43
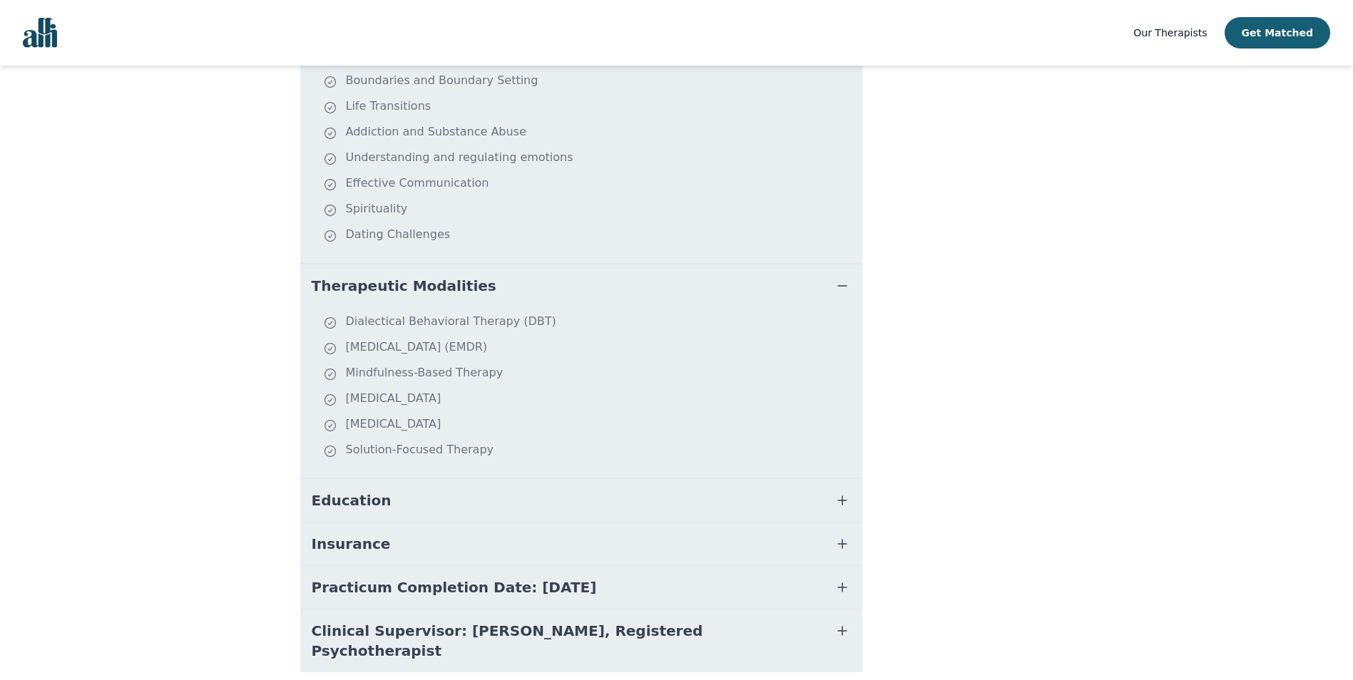
scroll to position [494, 0]
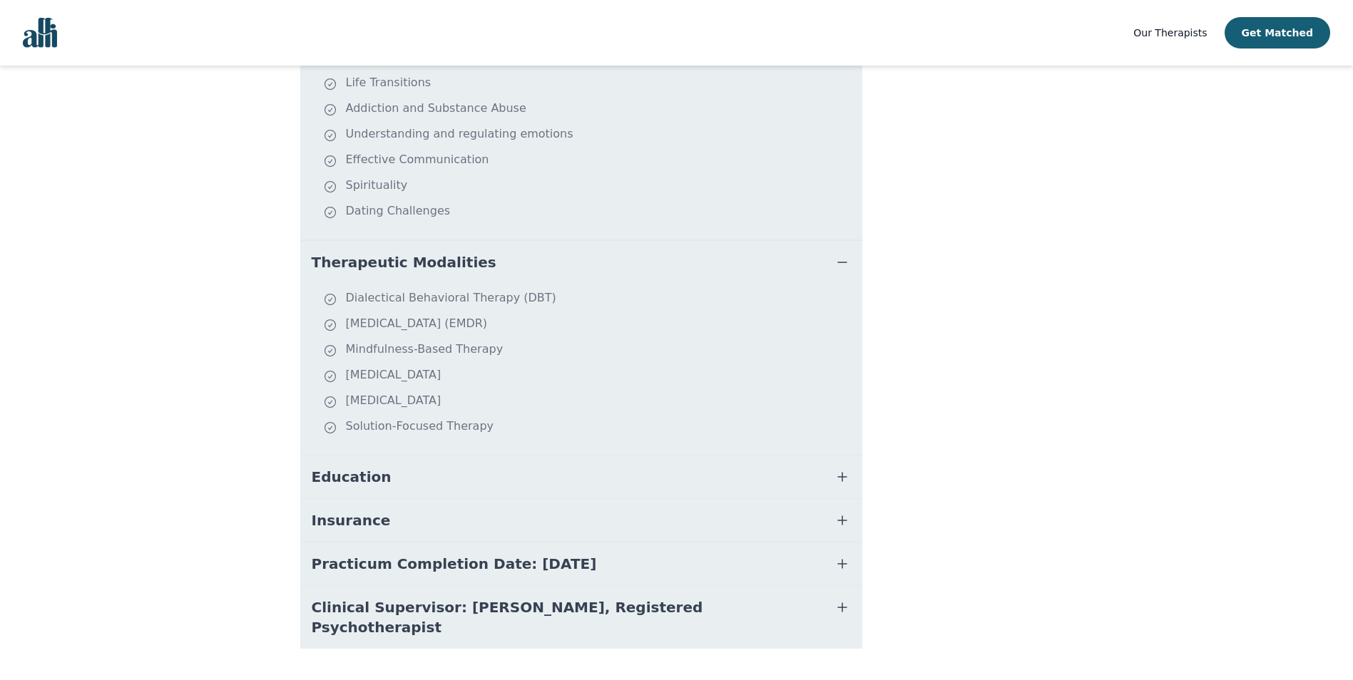
click at [536, 466] on button "Education" at bounding box center [581, 477] width 562 height 43
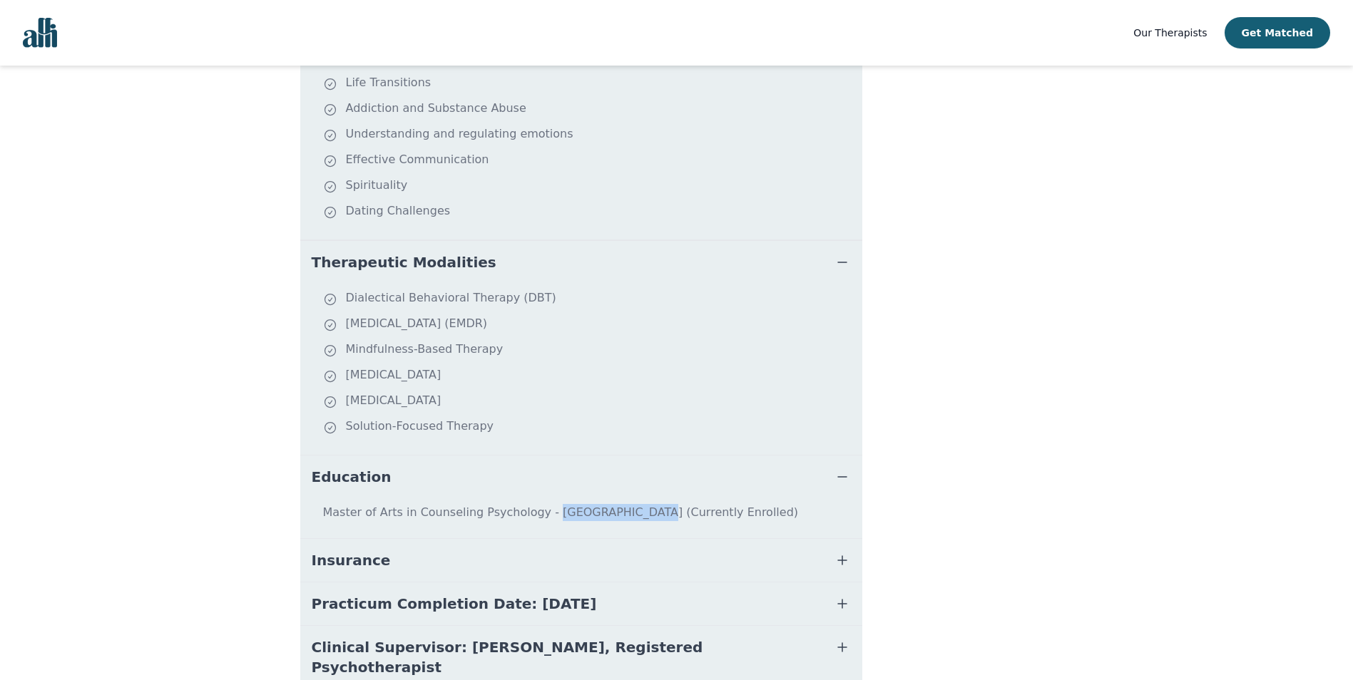
drag, startPoint x: 535, startPoint y: 497, endPoint x: 612, endPoint y: 496, distance: 77.0
click at [612, 504] on p "Master of Arts in Counseling Psychology - [GEOGRAPHIC_DATA] (Currently Enrolled)" at bounding box center [581, 518] width 551 height 29
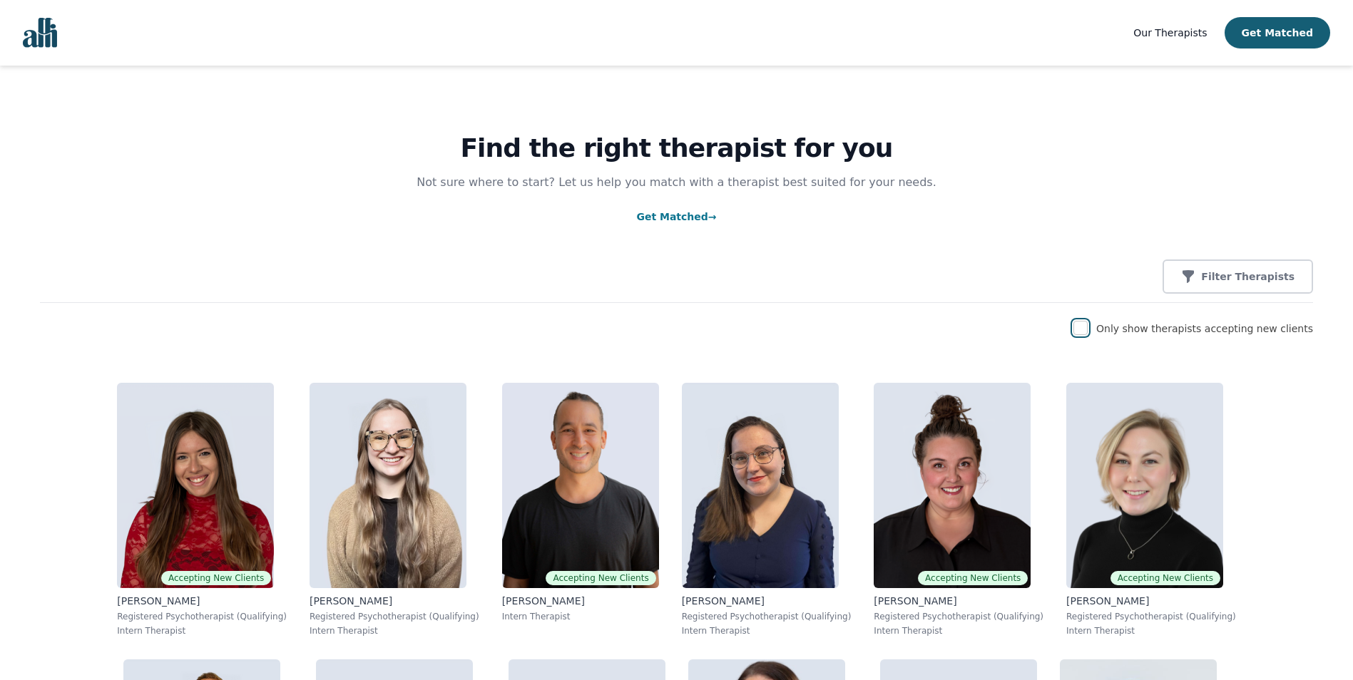
click at [1088, 326] on input "checkbox" at bounding box center [1080, 328] width 14 height 14
checkbox input "true"
